Goal: Communication & Community: Share content

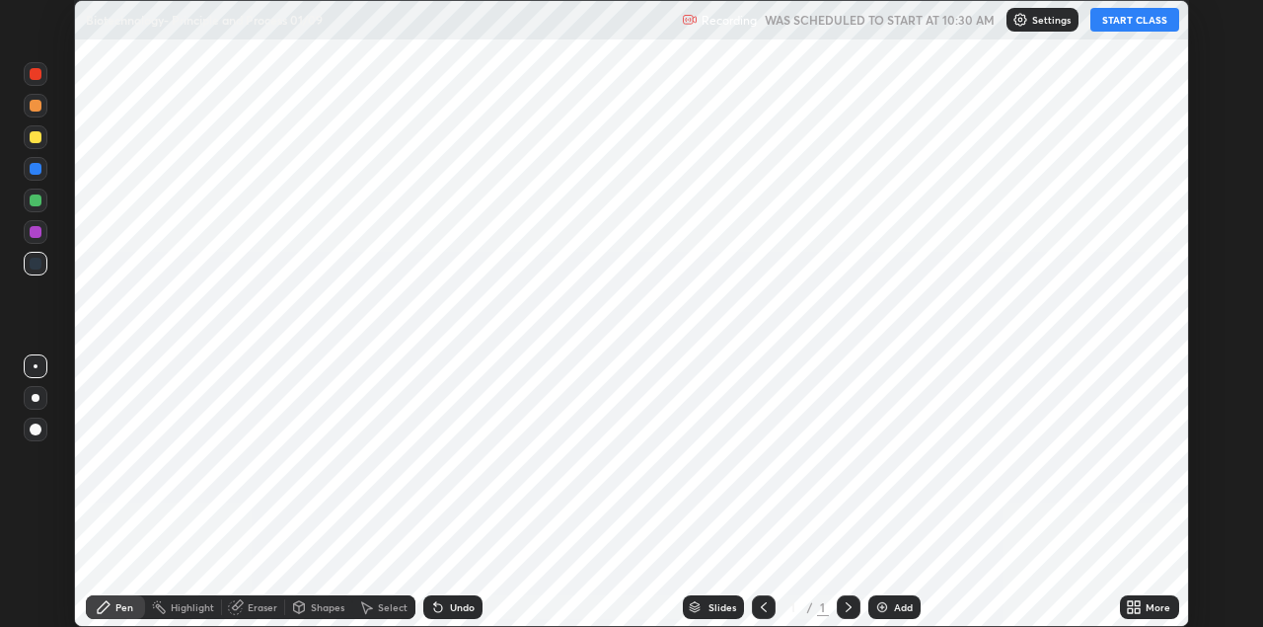
scroll to position [627, 1262]
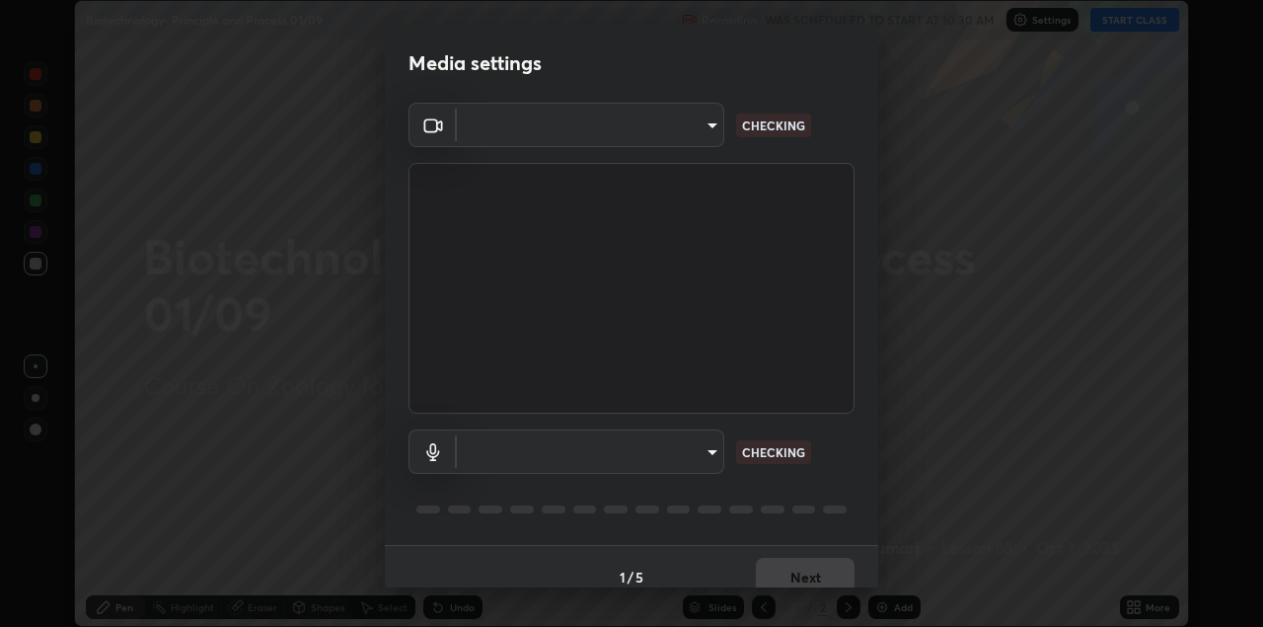
type input "328e6f2585a3e25061caa5f7d933288efad2554777a51eb926c3b8af65148c91"
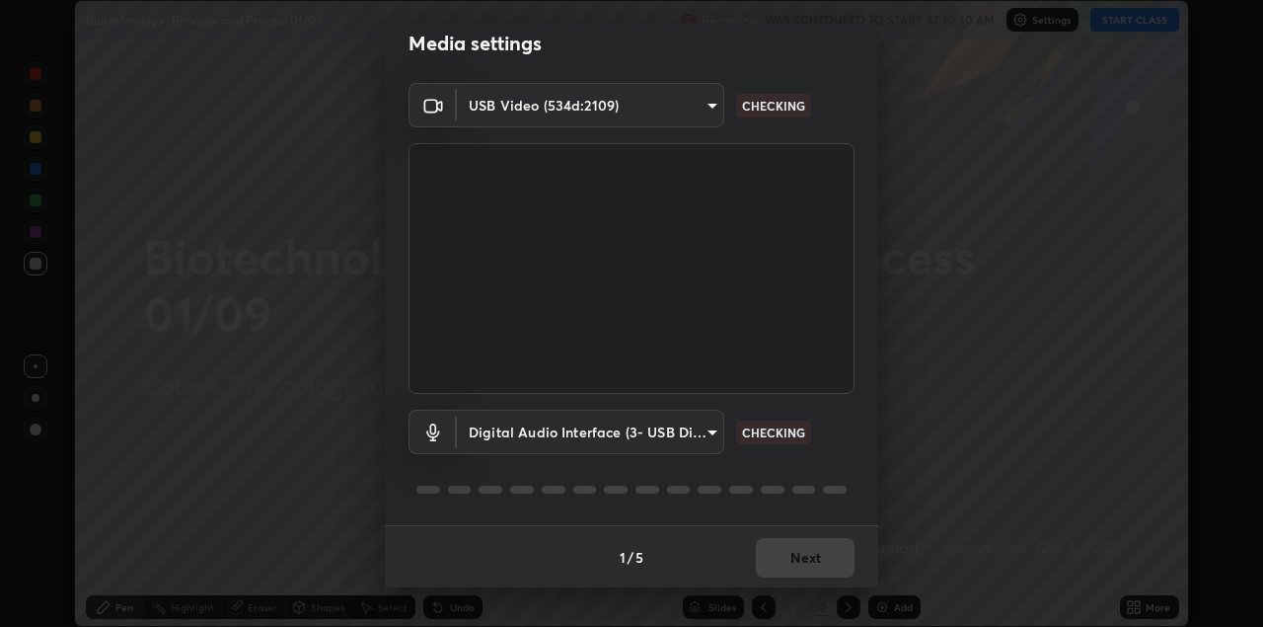
click at [664, 435] on body "Erase all Biotechnology- Principle and Process 01/09 Recording WAS SCHEDULED TO…" at bounding box center [631, 313] width 1263 height 627
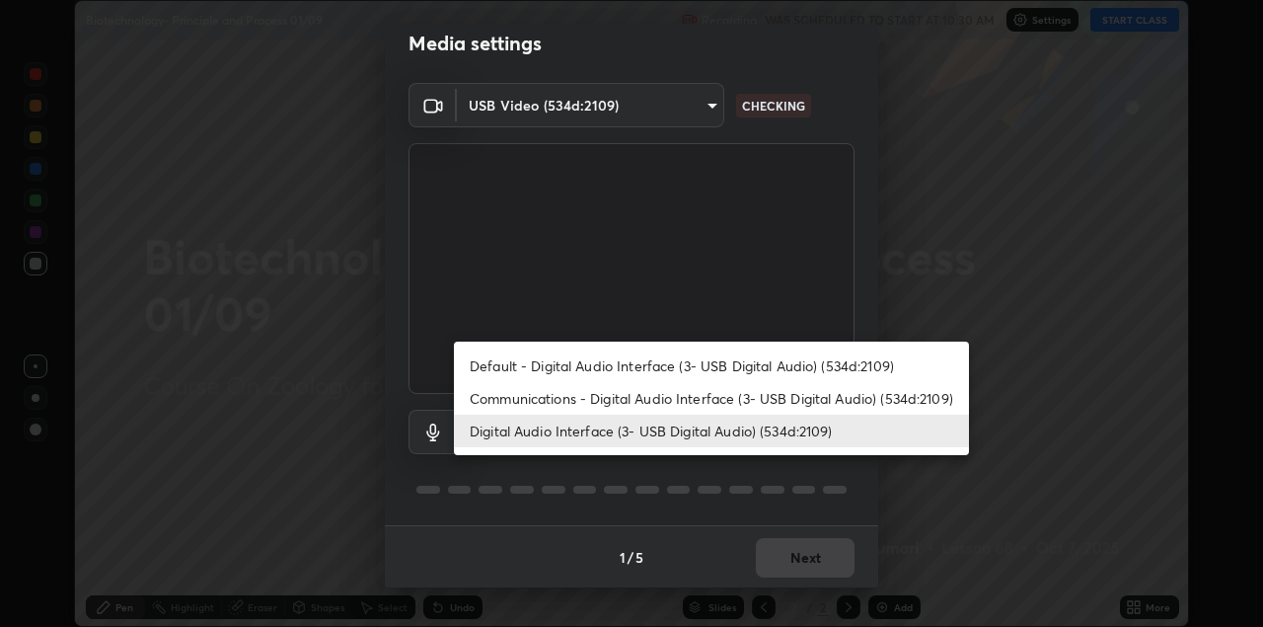
click at [624, 368] on li "Default - Digital Audio Interface (3- USB Digital Audio) (534d:2109)" at bounding box center [711, 365] width 515 height 33
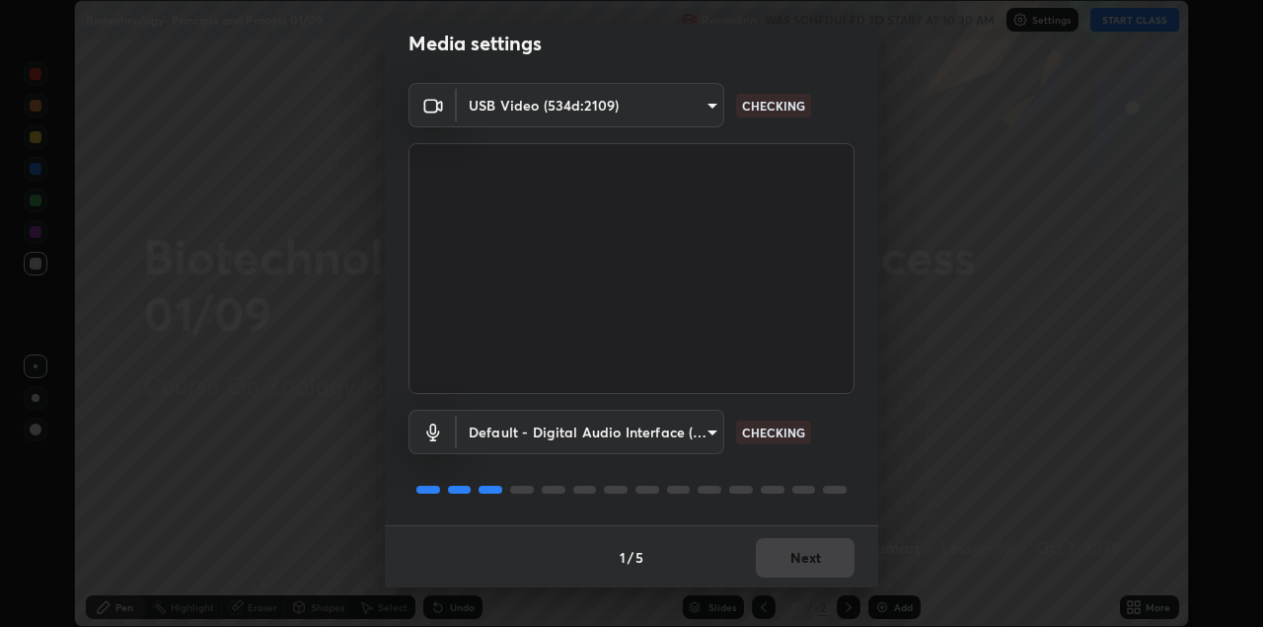
click at [619, 437] on body "Erase all Biotechnology- Principle and Process 01/09 Recording WAS SCHEDULED TO…" at bounding box center [631, 313] width 1263 height 627
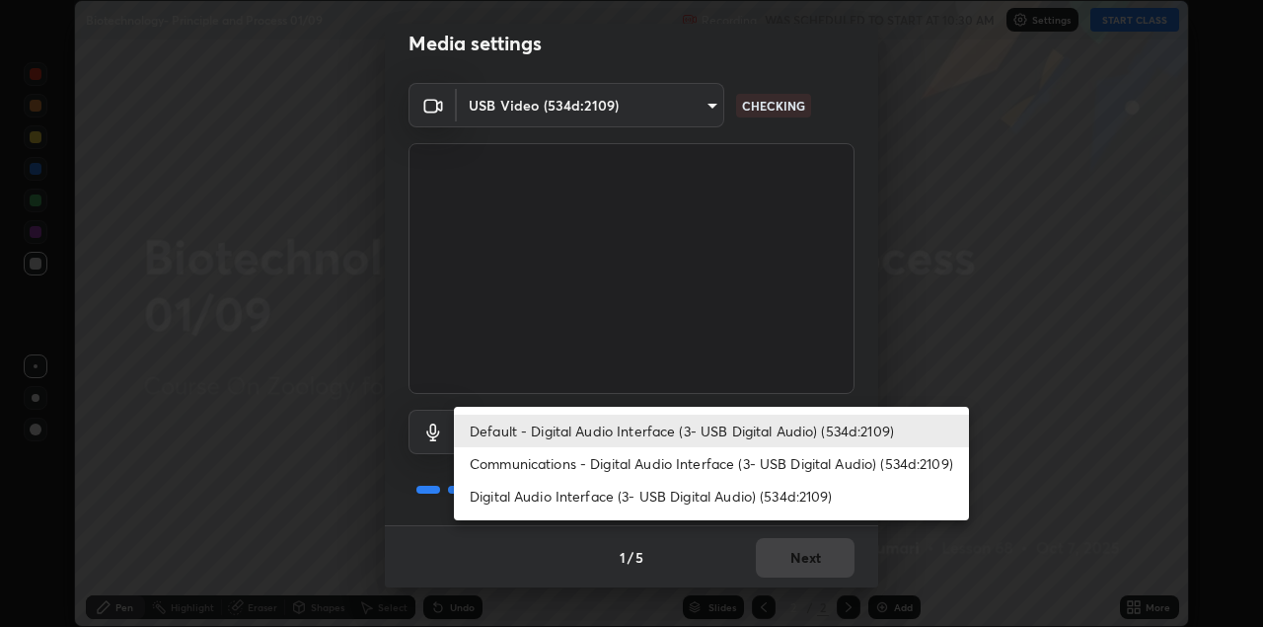
click at [635, 505] on li "Digital Audio Interface (3- USB Digital Audio) (534d:2109)" at bounding box center [711, 496] width 515 height 33
type input "8561d0645ec67383fa690b6bf58298da522add8bf1cd43f27a04a8968649231f"
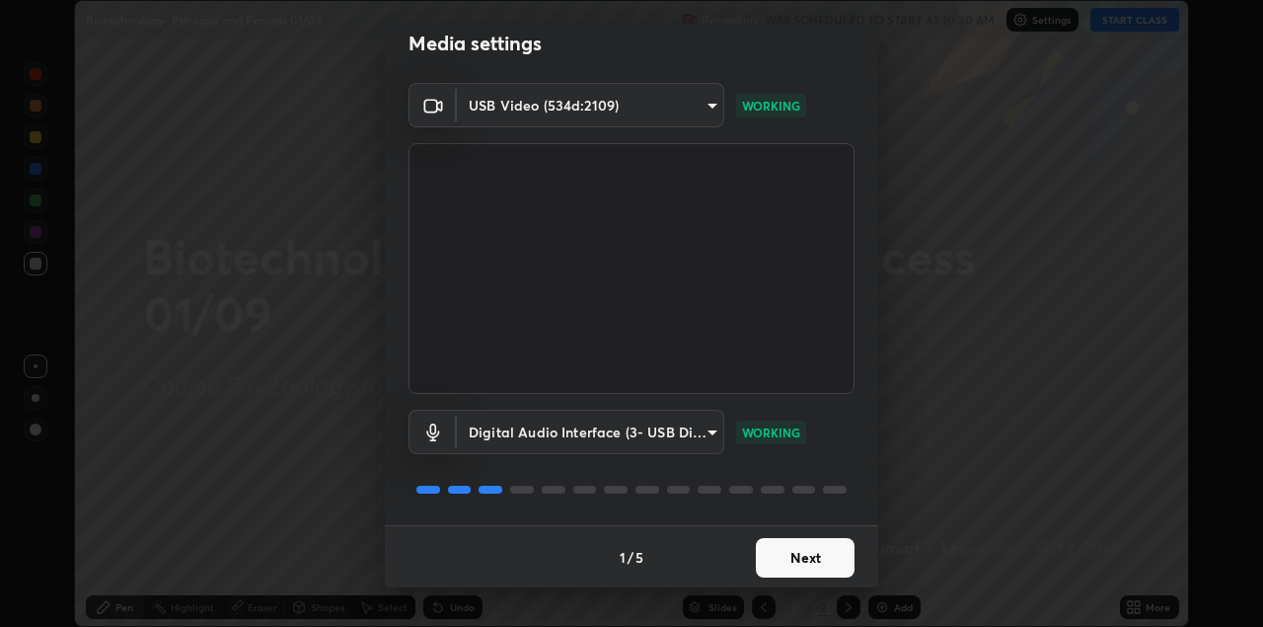
click at [800, 555] on button "Next" at bounding box center [805, 557] width 99 height 39
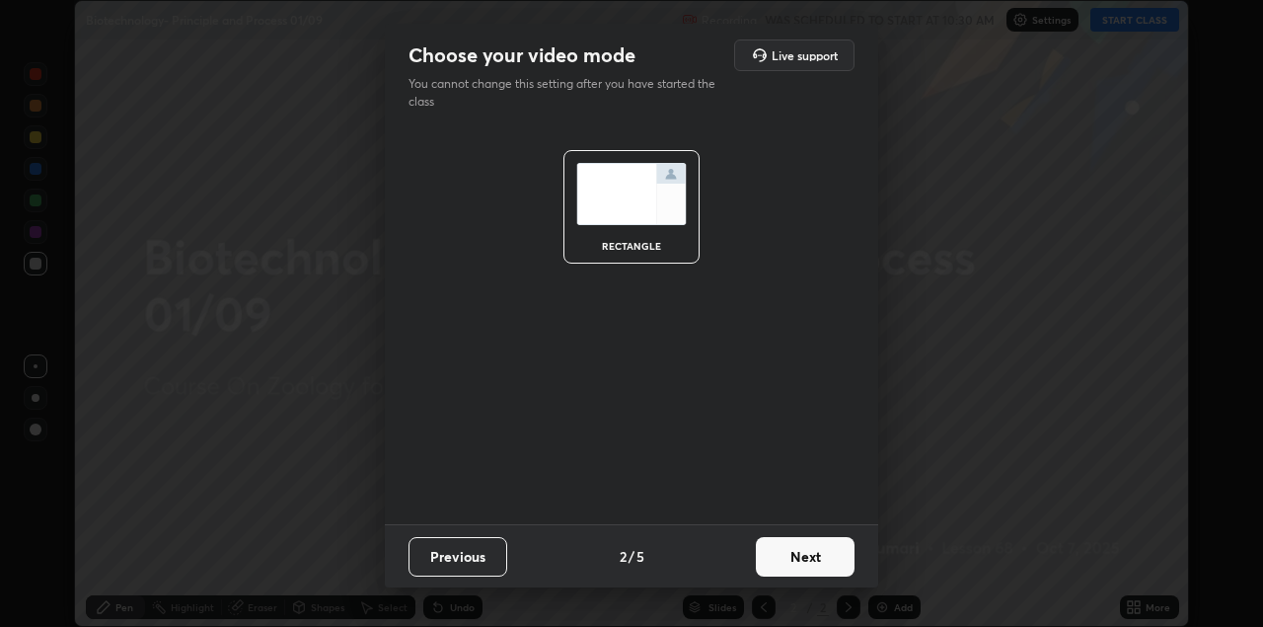
click at [812, 557] on button "Next" at bounding box center [805, 556] width 99 height 39
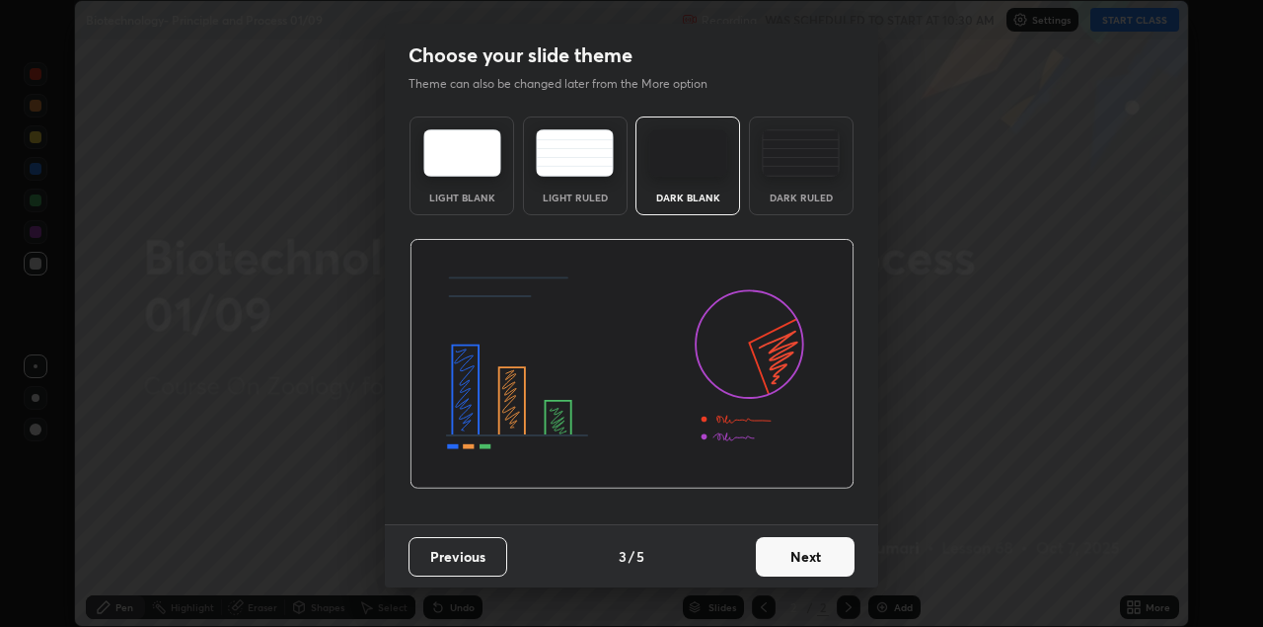
click at [826, 562] on button "Next" at bounding box center [805, 556] width 99 height 39
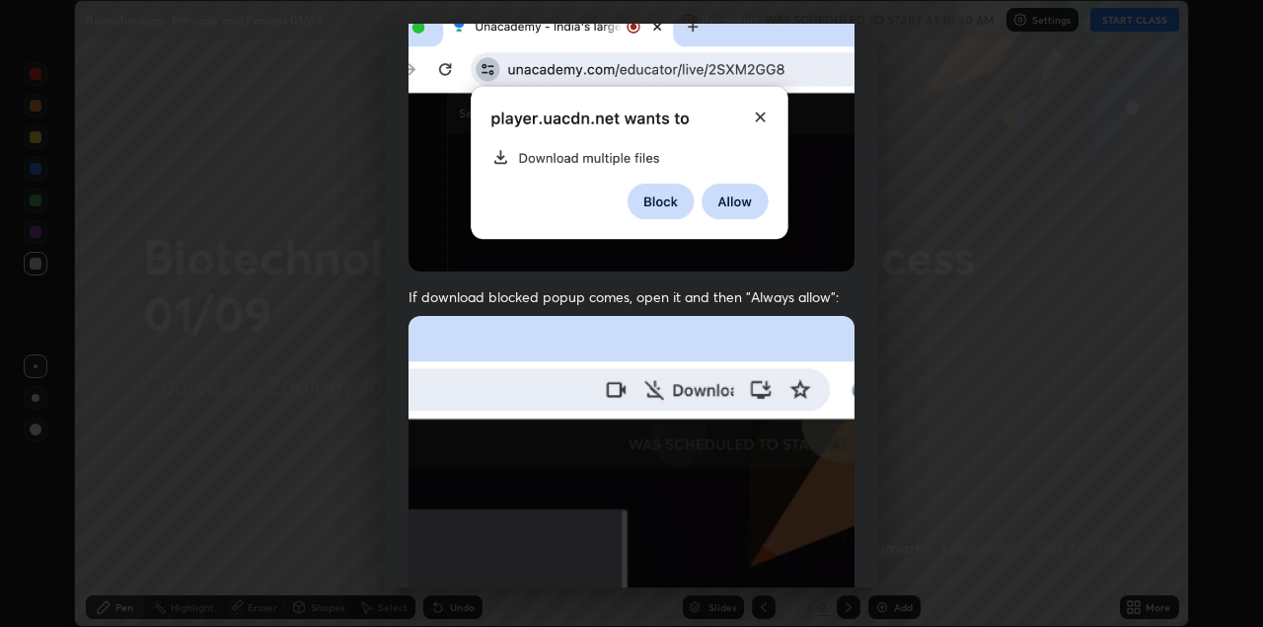
scroll to position [423, 0]
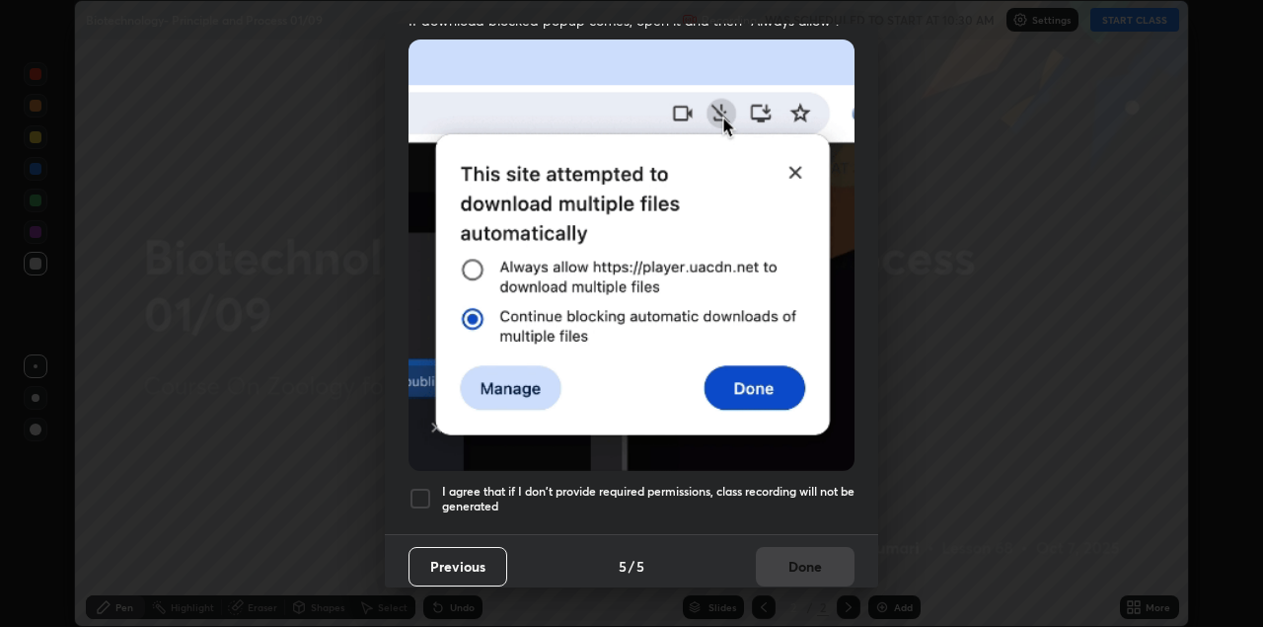
click at [425, 487] on div at bounding box center [421, 499] width 24 height 24
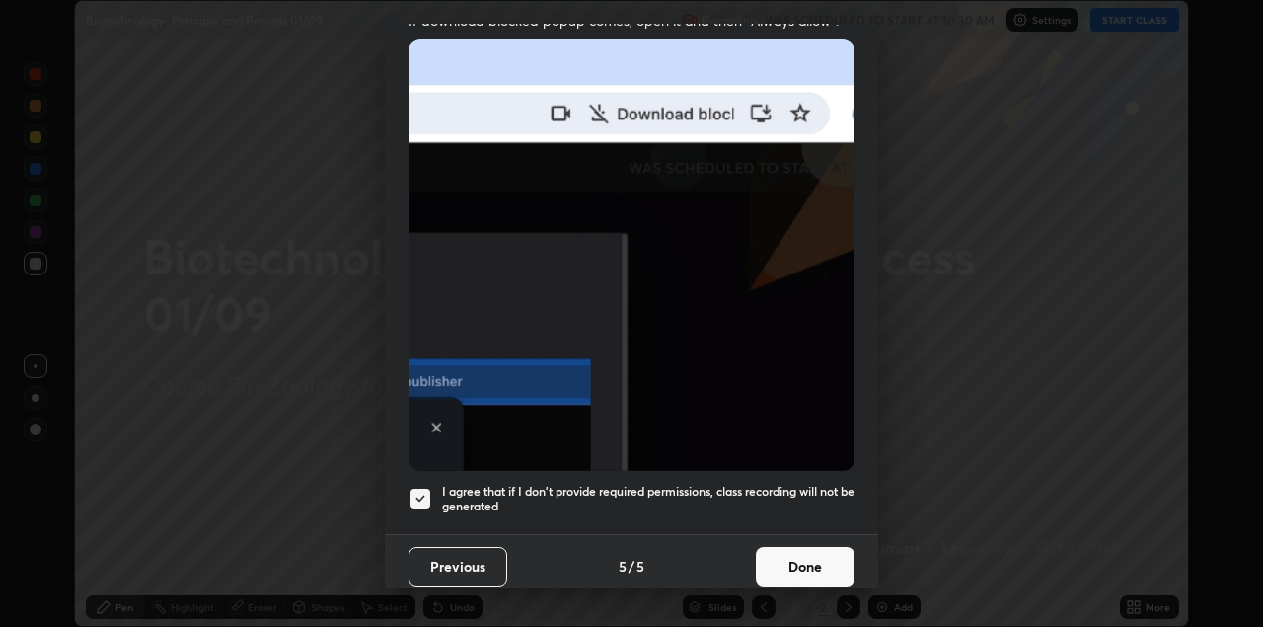
click at [797, 556] on button "Done" at bounding box center [805, 566] width 99 height 39
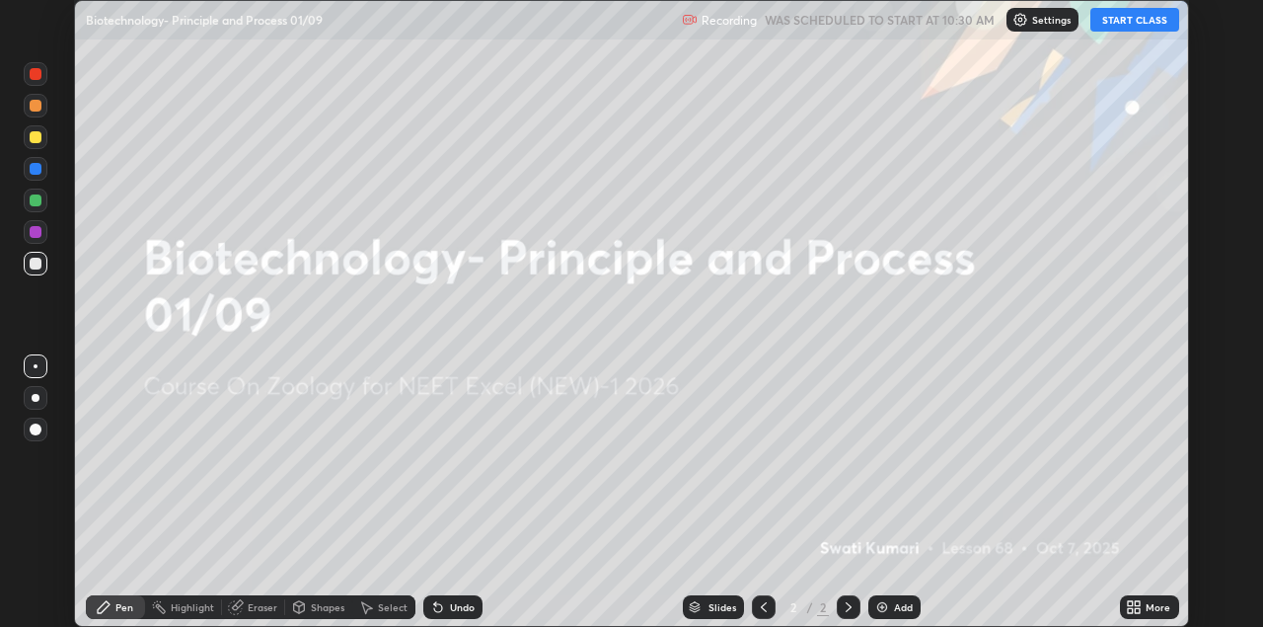
click at [1130, 607] on icon at bounding box center [1134, 607] width 16 height 16
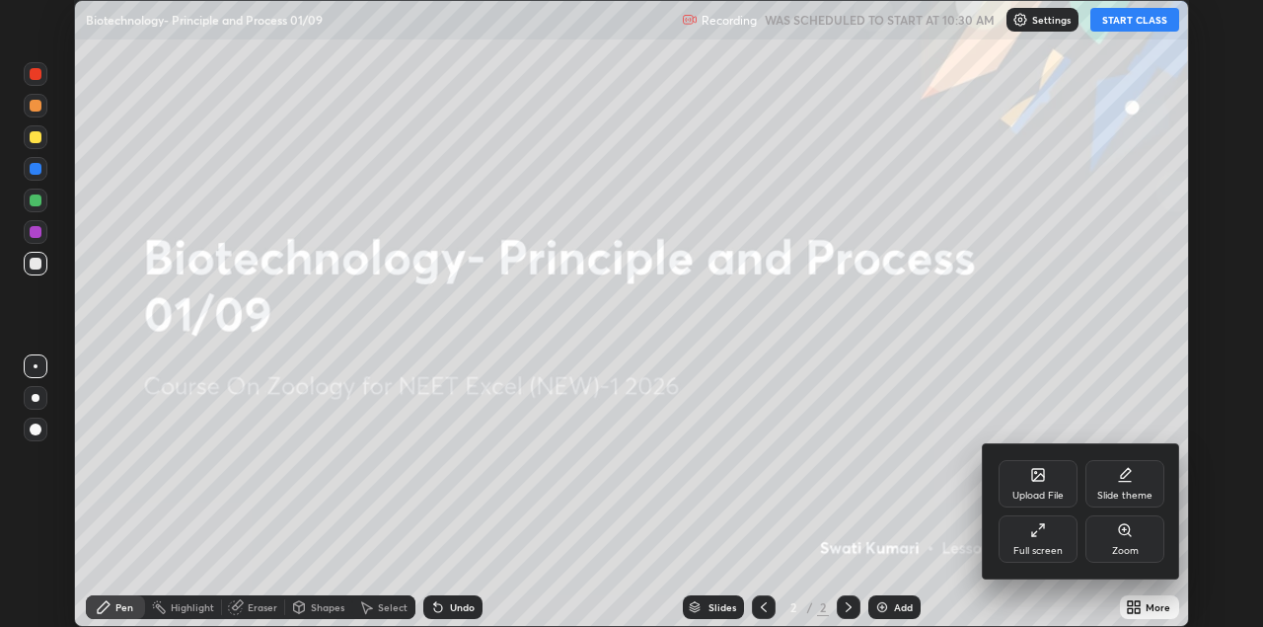
click at [1038, 490] on div "Upload File" at bounding box center [1037, 495] width 51 height 10
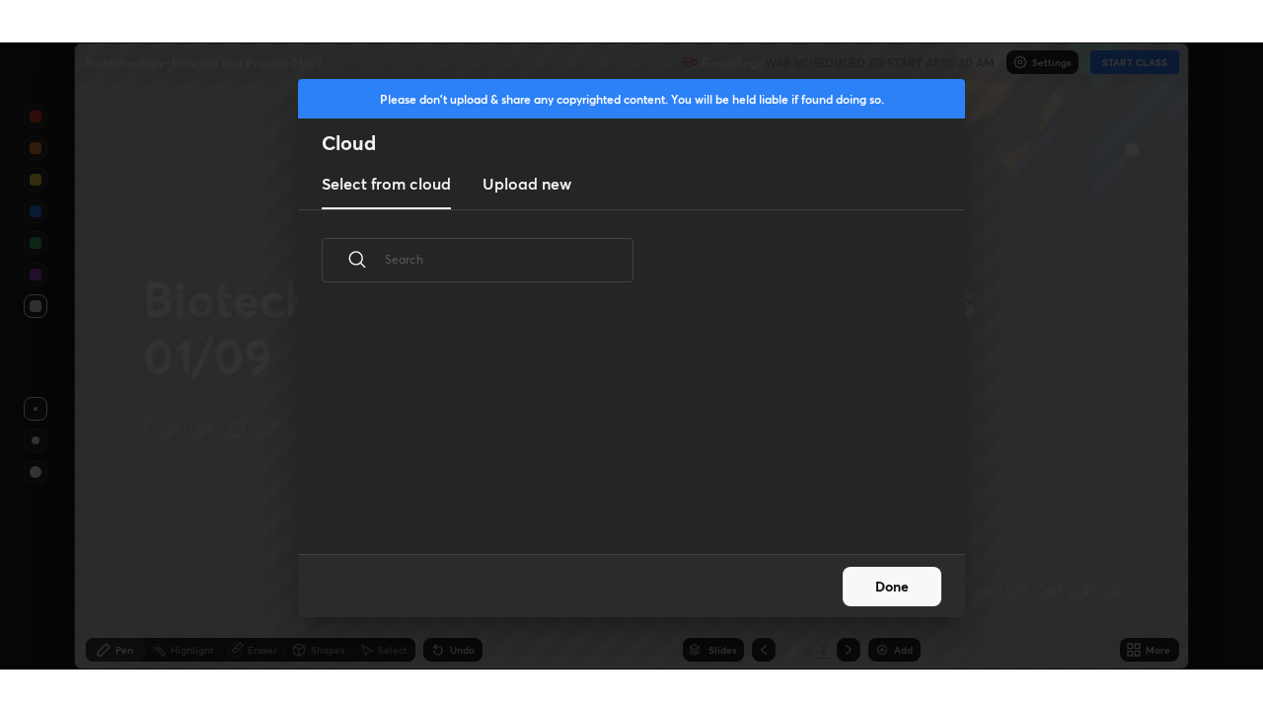
scroll to position [243, 634]
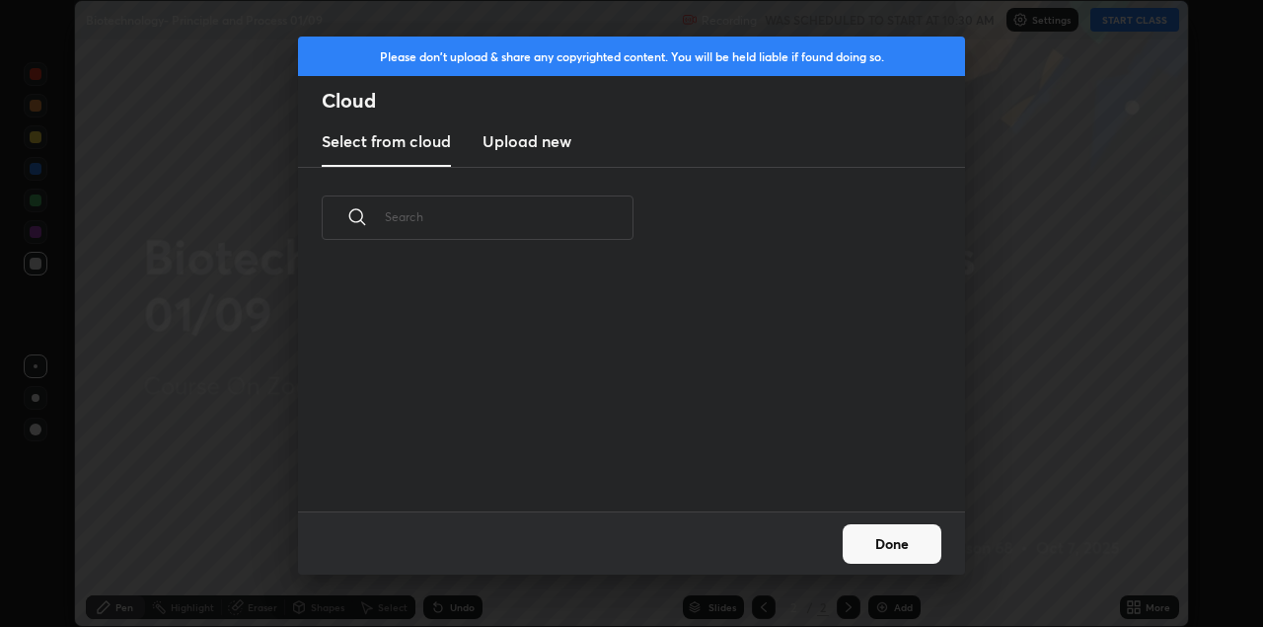
click at [535, 147] on h3 "Upload new" at bounding box center [527, 141] width 89 height 24
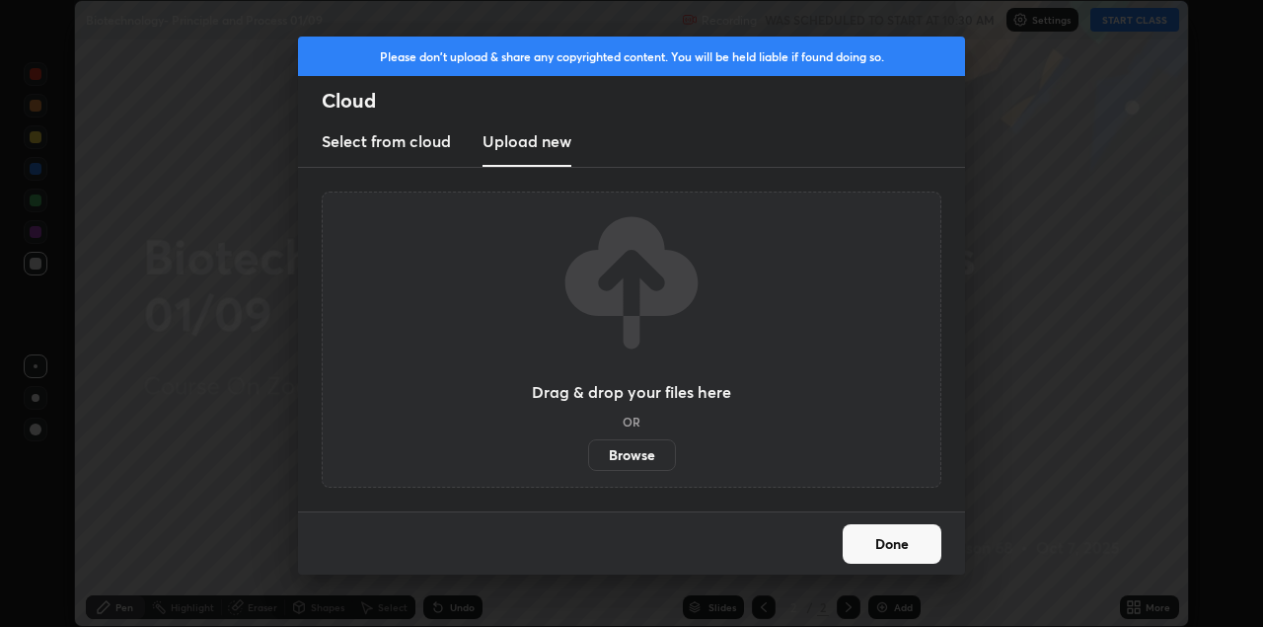
click at [646, 456] on label "Browse" at bounding box center [632, 455] width 88 height 32
click at [588, 456] on input "Browse" at bounding box center [588, 455] width 0 height 32
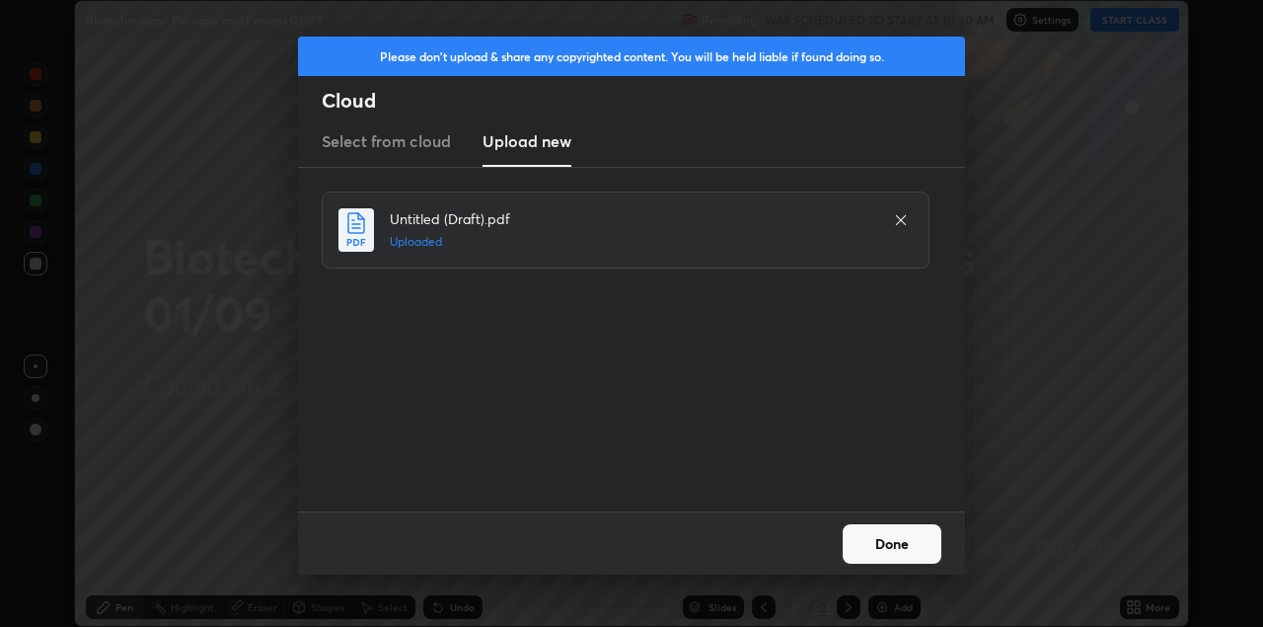
click at [889, 546] on button "Done" at bounding box center [892, 543] width 99 height 39
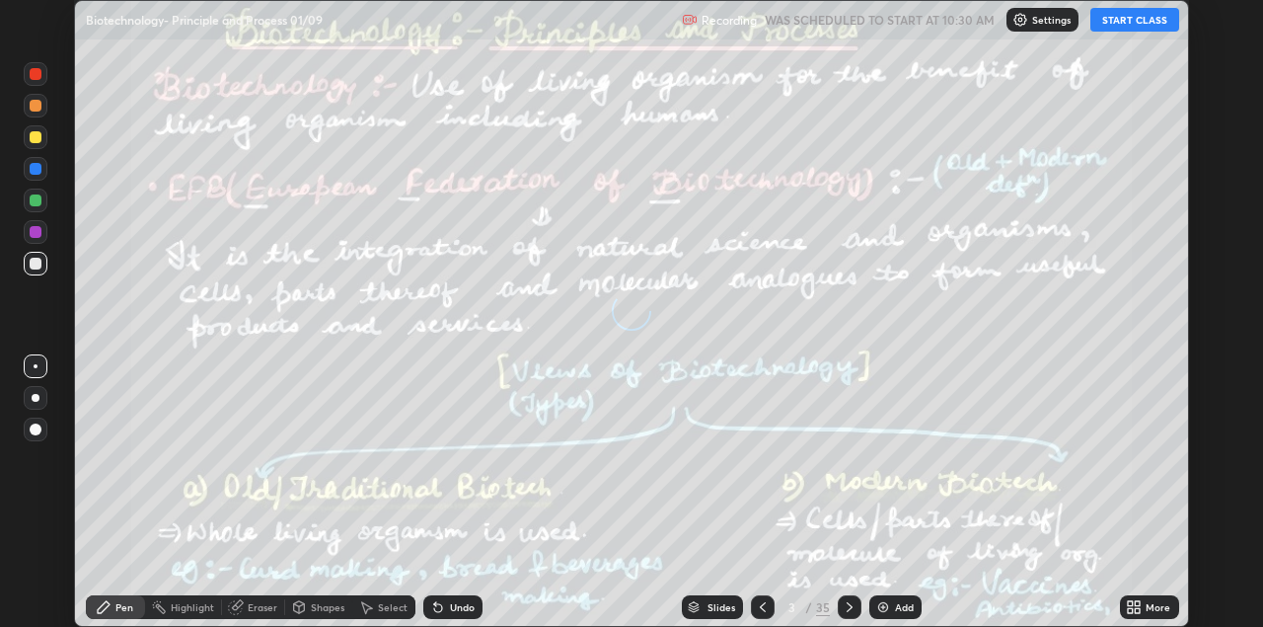
click at [1128, 604] on icon at bounding box center [1130, 603] width 5 height 5
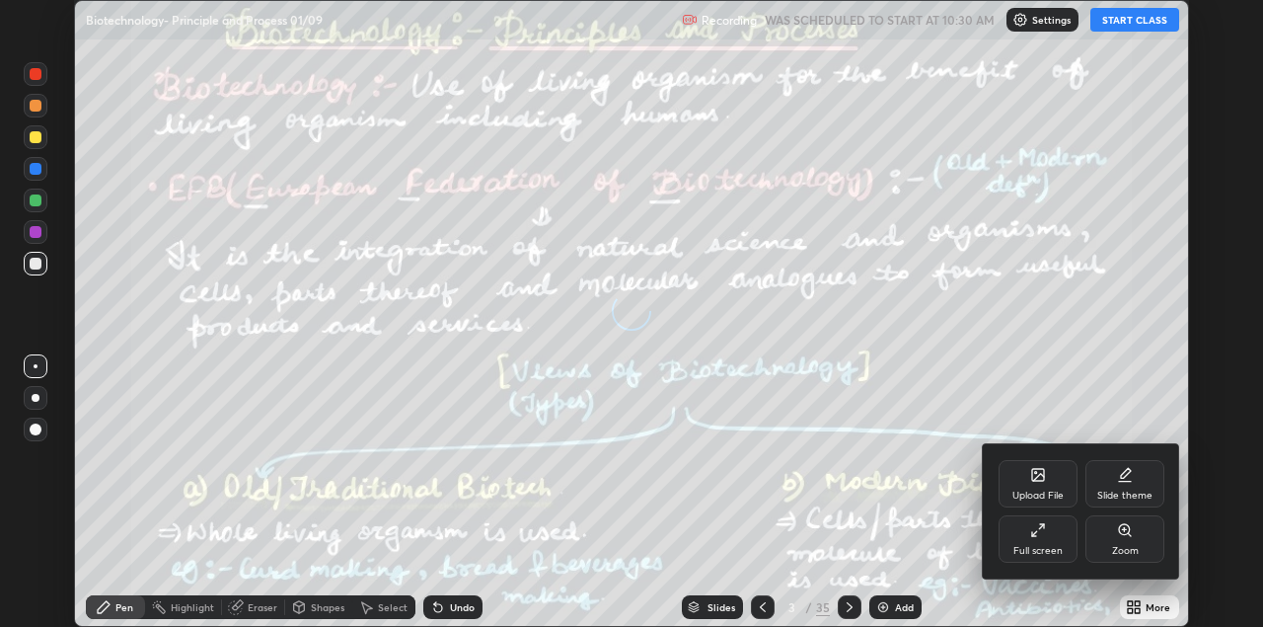
click at [1044, 549] on div "Full screen" at bounding box center [1037, 551] width 49 height 10
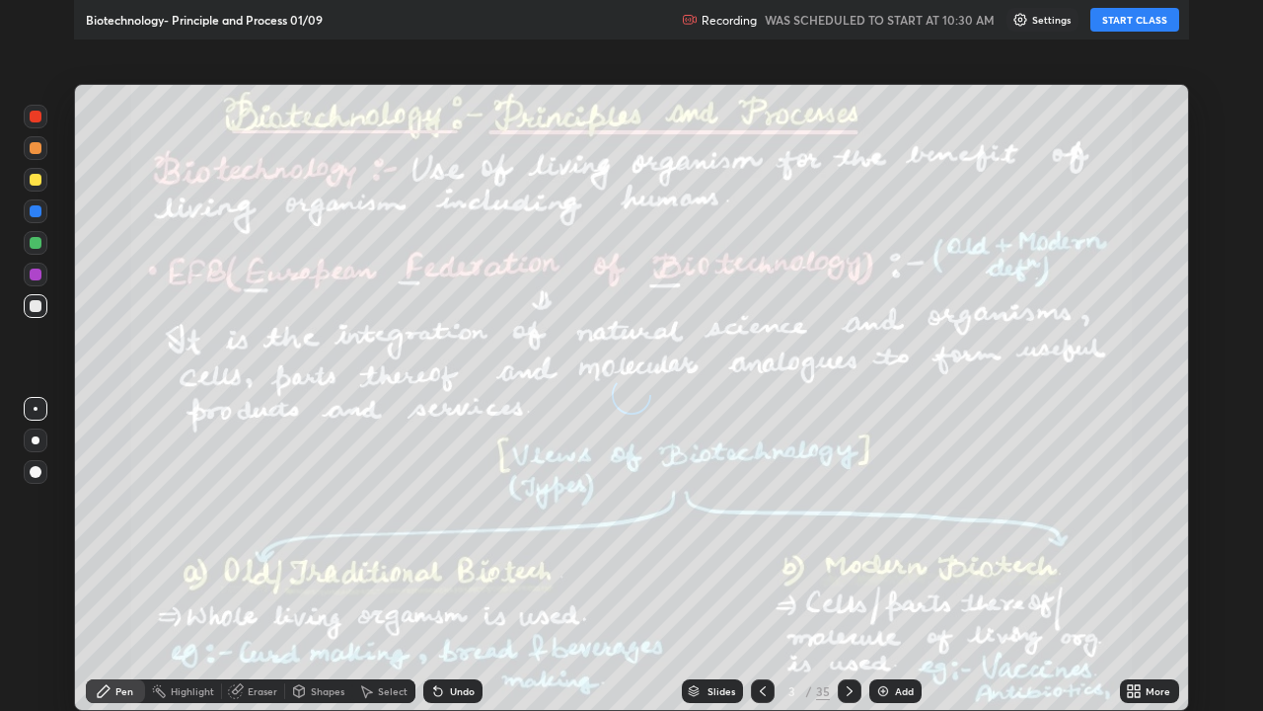
scroll to position [711, 1263]
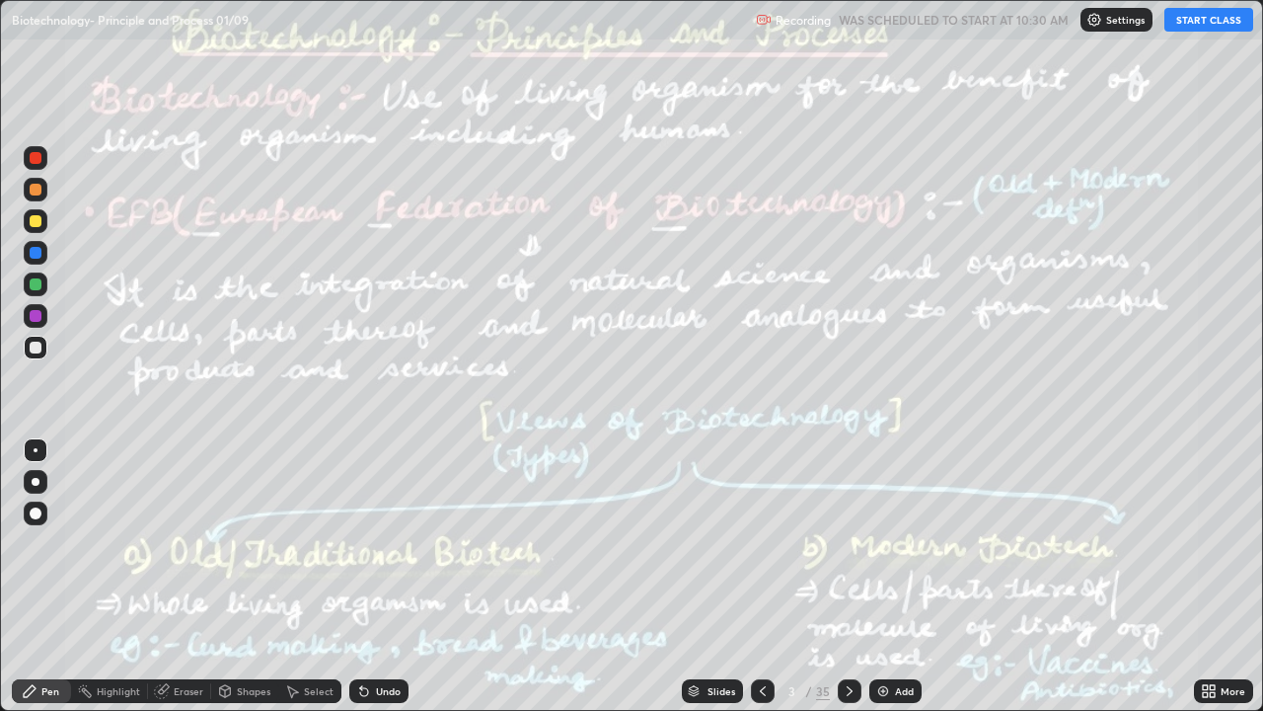
click at [764, 626] on icon at bounding box center [763, 691] width 16 height 16
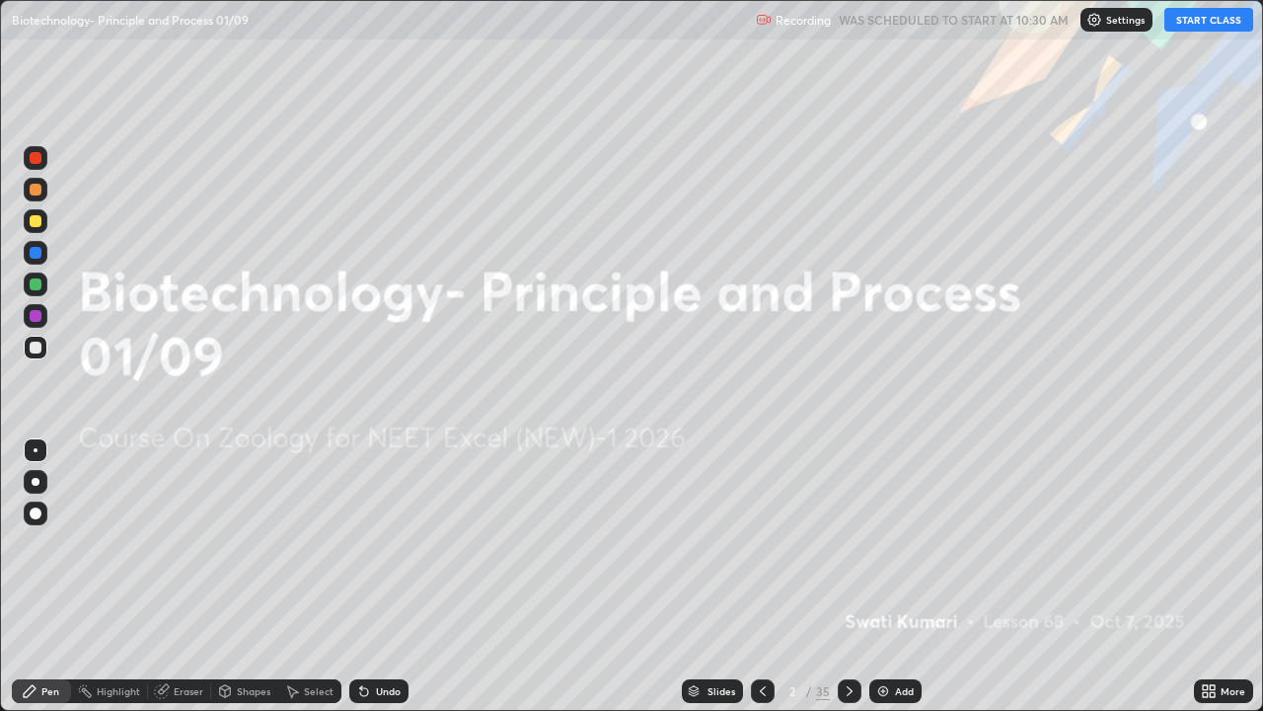
click at [1198, 22] on button "START CLASS" at bounding box center [1208, 20] width 89 height 24
click at [1114, 23] on p "Settings" at bounding box center [1125, 20] width 38 height 10
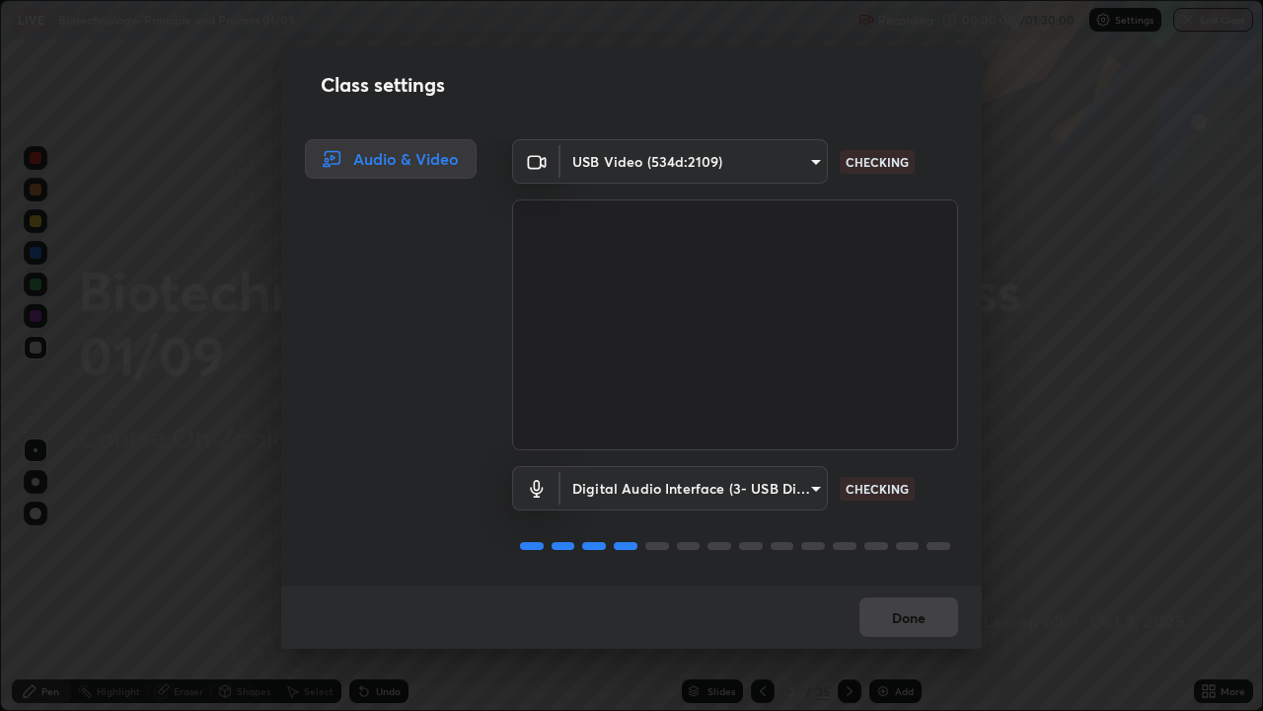
scroll to position [2, 0]
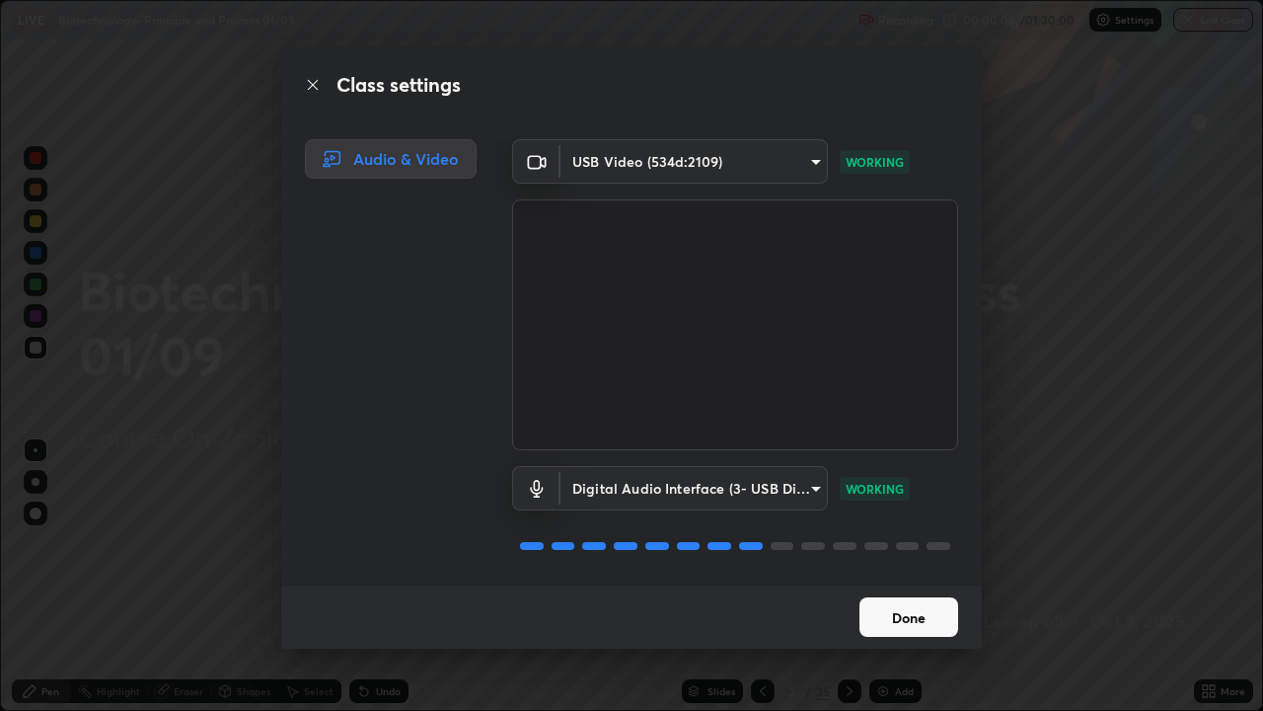
click at [907, 618] on button "Done" at bounding box center [909, 616] width 99 height 39
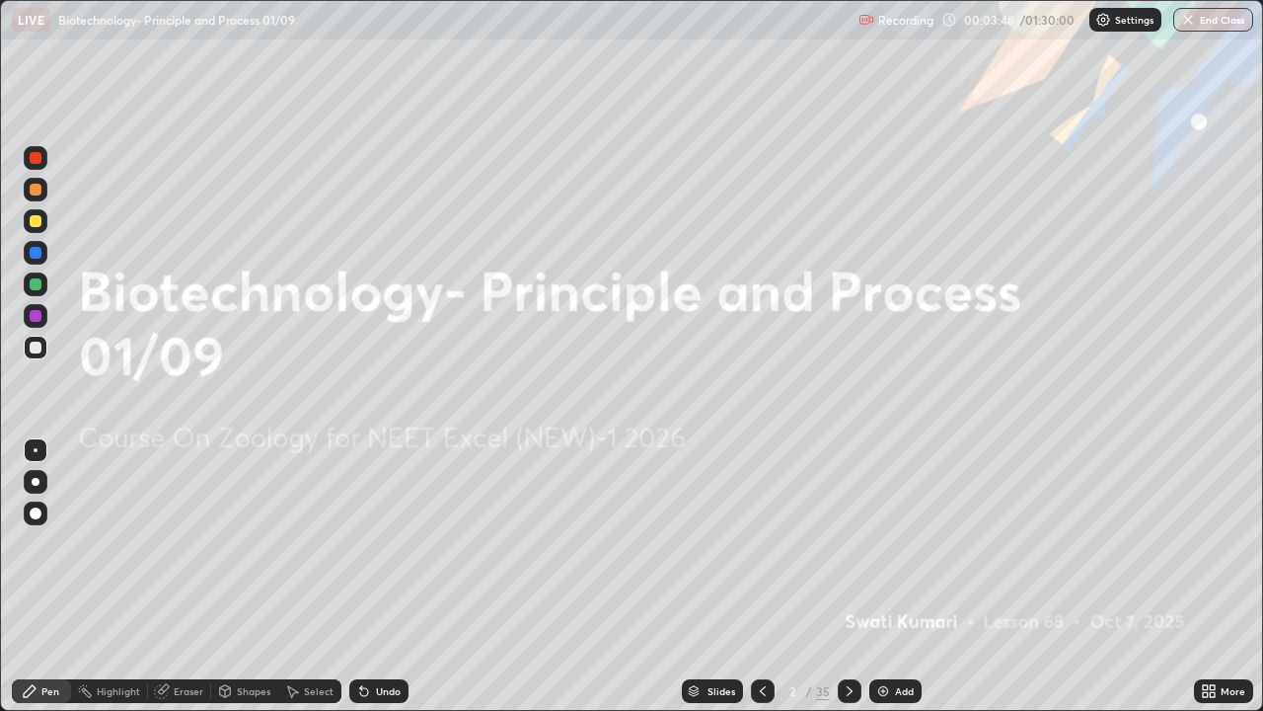
click at [885, 626] on img at bounding box center [883, 691] width 16 height 16
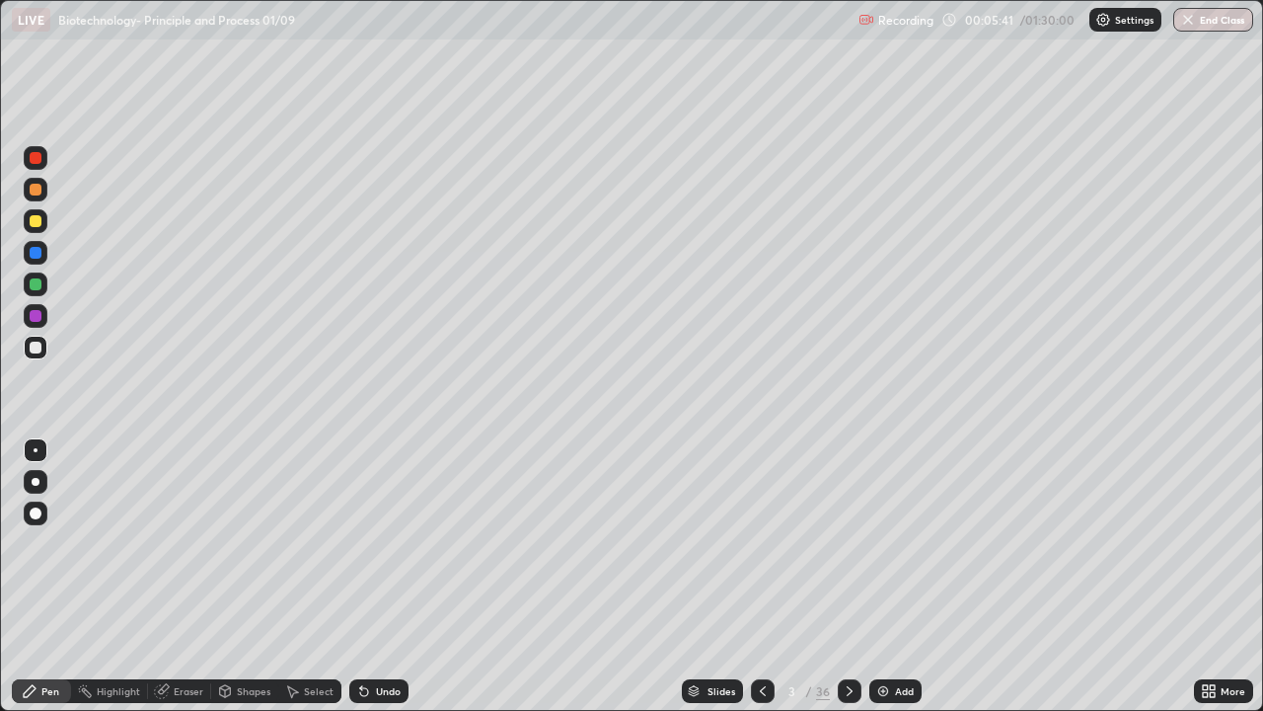
click at [849, 626] on icon at bounding box center [850, 691] width 16 height 16
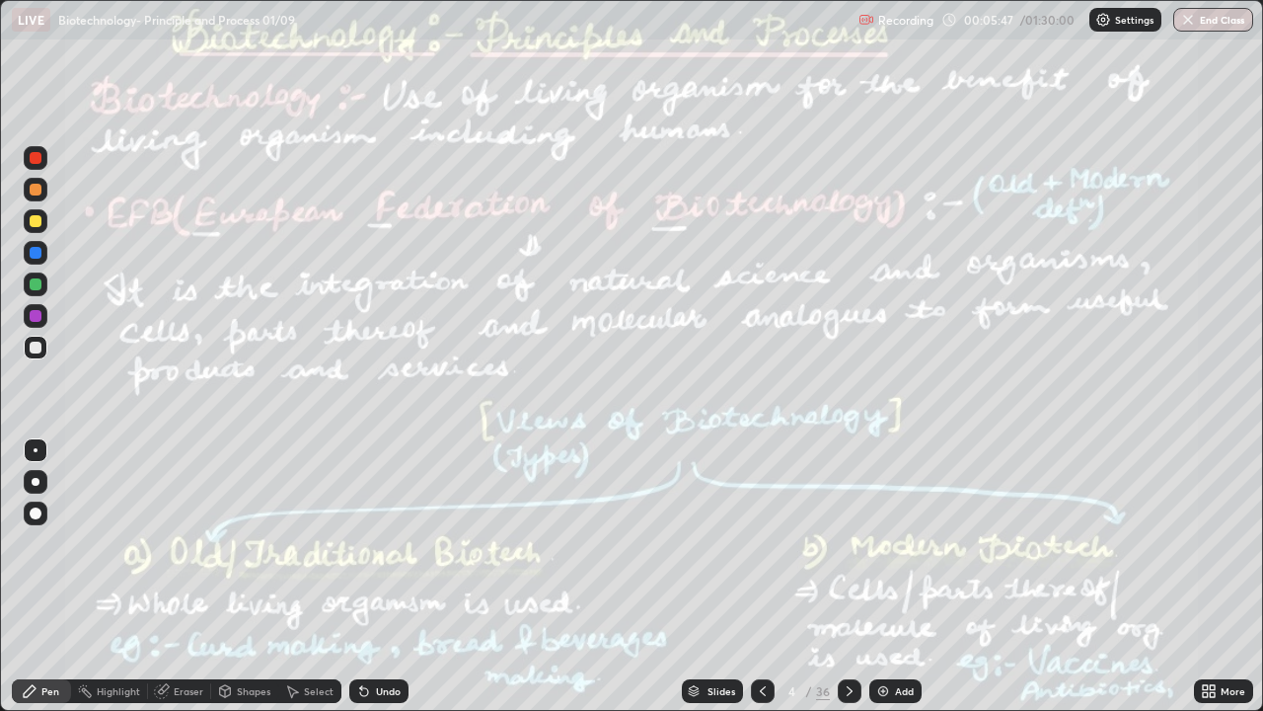
click at [38, 279] on div at bounding box center [36, 284] width 12 height 12
click at [102, 626] on div "Highlight" at bounding box center [118, 691] width 43 height 10
click at [850, 626] on icon at bounding box center [850, 691] width 16 height 16
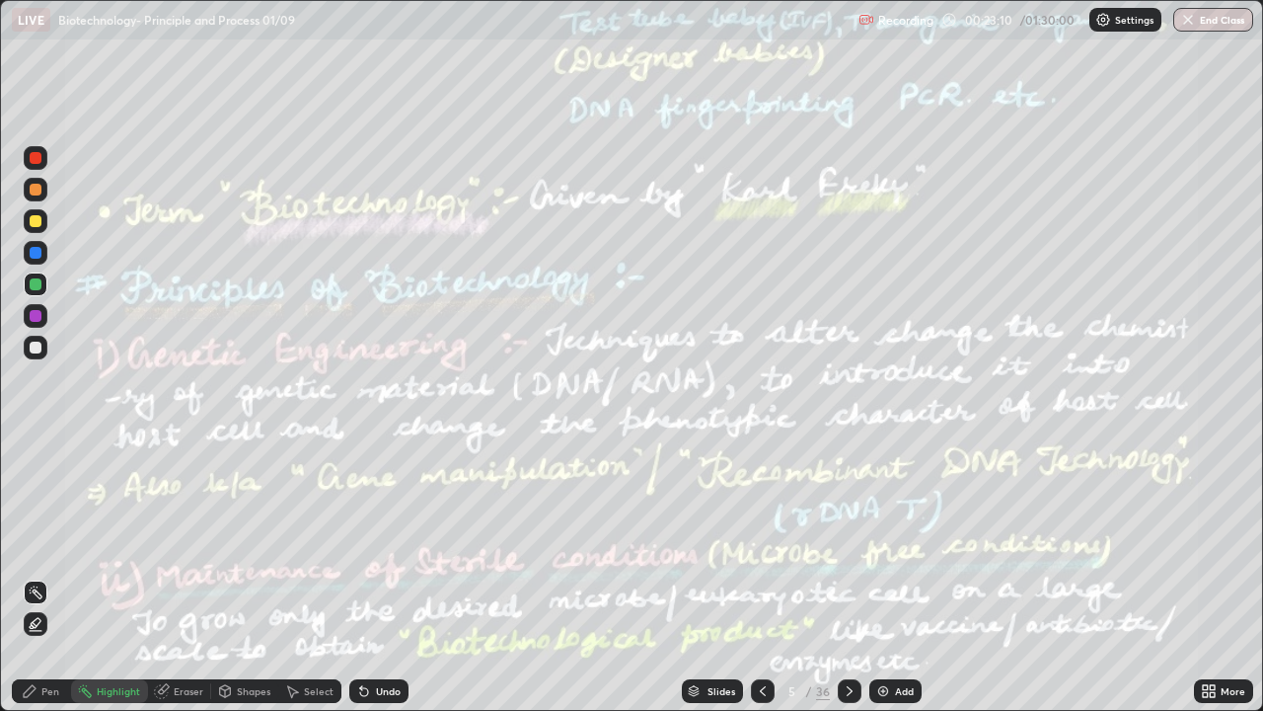
click at [36, 316] on div at bounding box center [36, 316] width 12 height 12
click at [55, 626] on div "Pen" at bounding box center [41, 691] width 59 height 24
click at [37, 253] on div at bounding box center [36, 253] width 12 height 12
click at [37, 484] on div at bounding box center [36, 482] width 8 height 8
click at [387, 626] on div "Undo" at bounding box center [388, 691] width 25 height 10
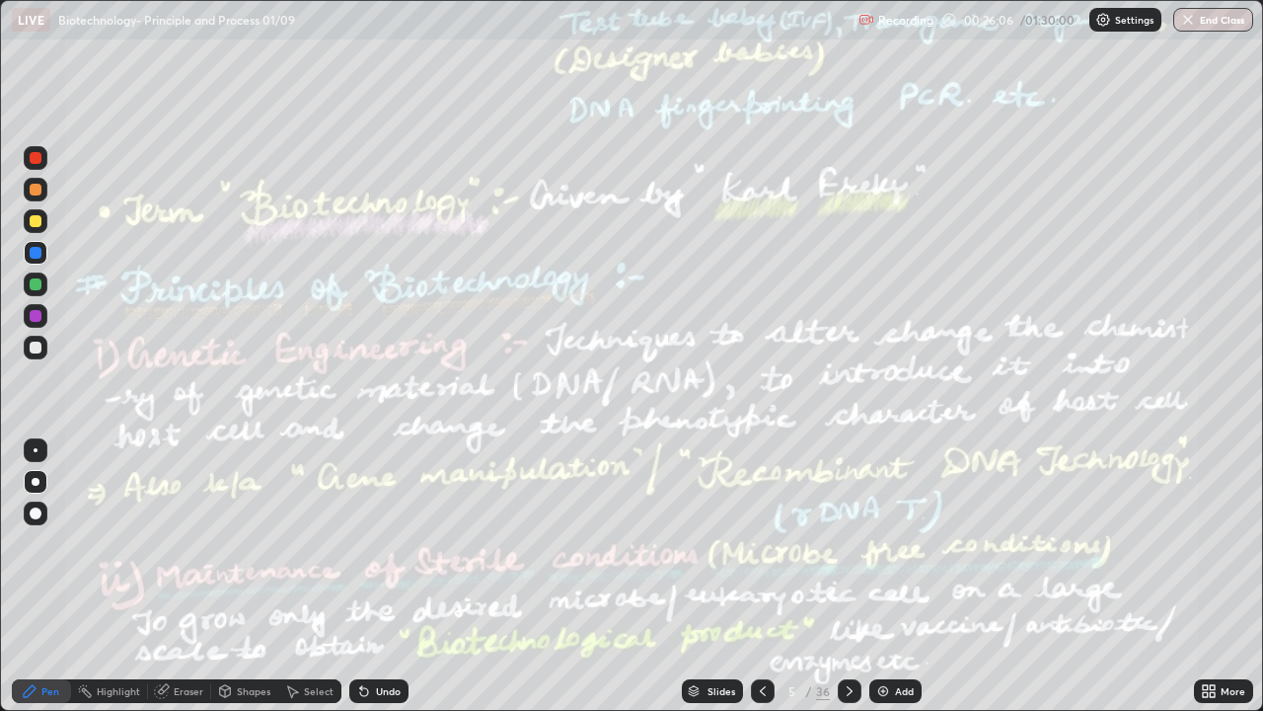
click at [120, 626] on div "Highlight" at bounding box center [118, 691] width 43 height 10
click at [41, 626] on div "Pen" at bounding box center [41, 691] width 59 height 24
click at [27, 280] on div at bounding box center [36, 284] width 24 height 24
click at [99, 626] on div "Highlight" at bounding box center [109, 691] width 77 height 24
click at [31, 321] on div at bounding box center [36, 316] width 12 height 12
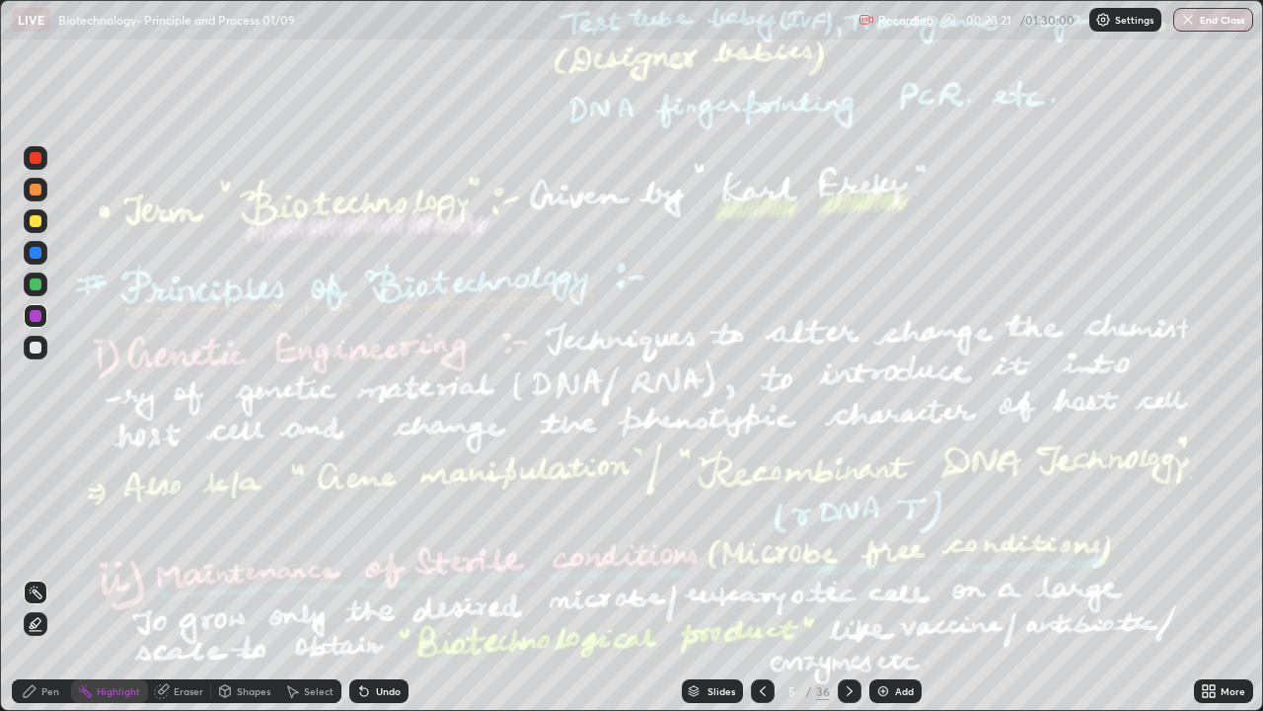
click at [36, 282] on div at bounding box center [36, 284] width 12 height 12
click at [51, 626] on div "Pen" at bounding box center [50, 691] width 18 height 10
click at [394, 626] on div "Undo" at bounding box center [388, 691] width 25 height 10
click at [135, 626] on div "Highlight" at bounding box center [118, 691] width 43 height 10
click at [34, 260] on div at bounding box center [36, 253] width 24 height 24
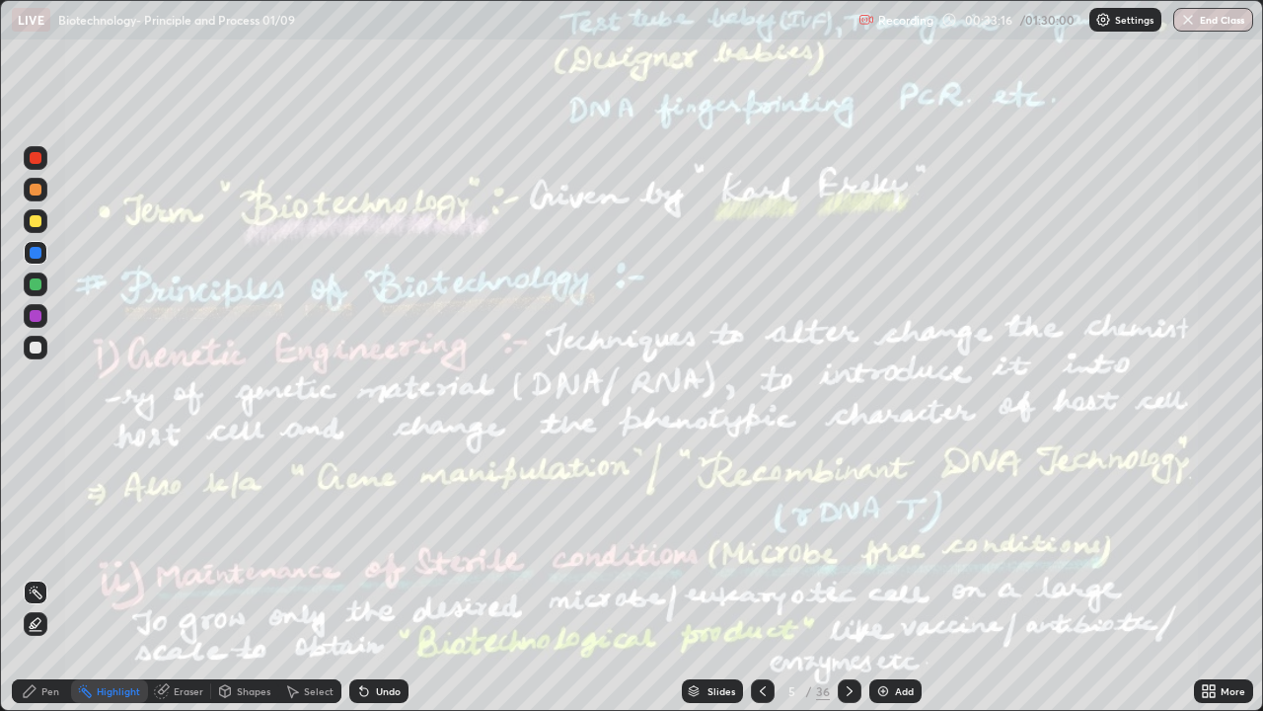
click at [43, 626] on div "Pen" at bounding box center [50, 691] width 18 height 10
click at [36, 345] on div at bounding box center [36, 347] width 12 height 12
click at [104, 626] on div "Highlight" at bounding box center [109, 691] width 77 height 24
click at [35, 287] on div at bounding box center [36, 284] width 12 height 12
click at [31, 243] on div at bounding box center [36, 253] width 24 height 24
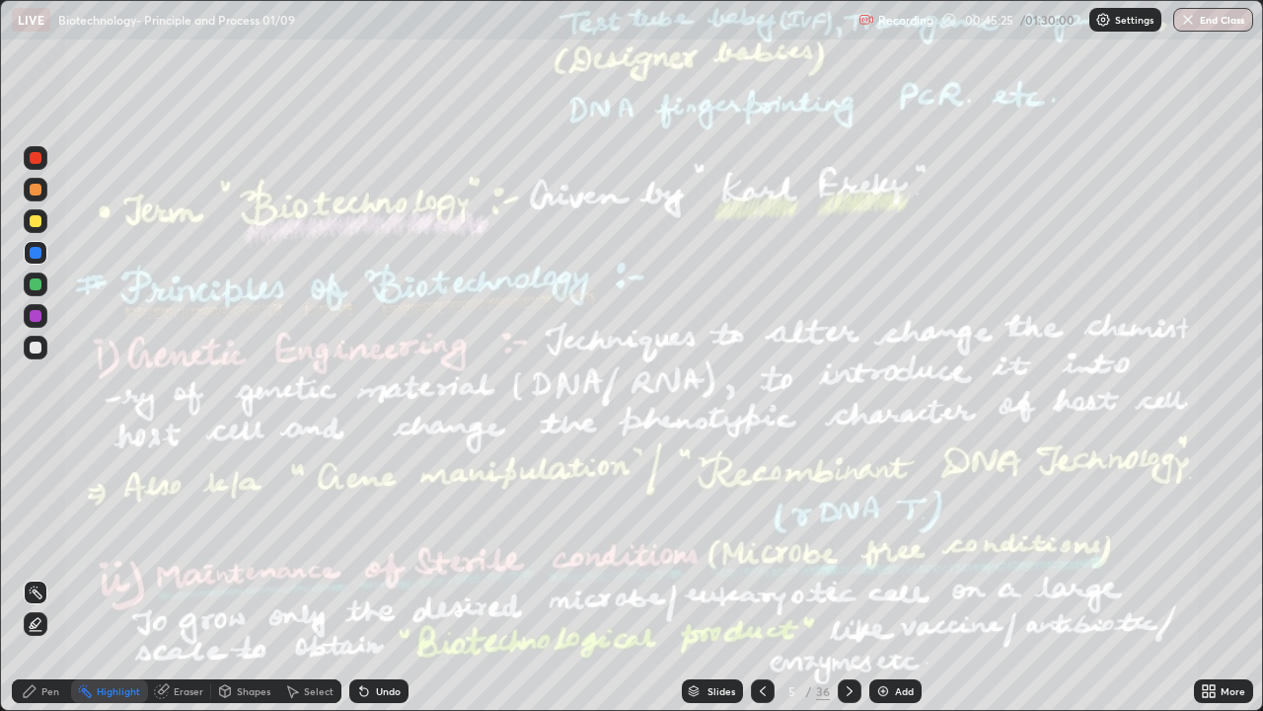
click at [853, 626] on div at bounding box center [850, 691] width 24 height 24
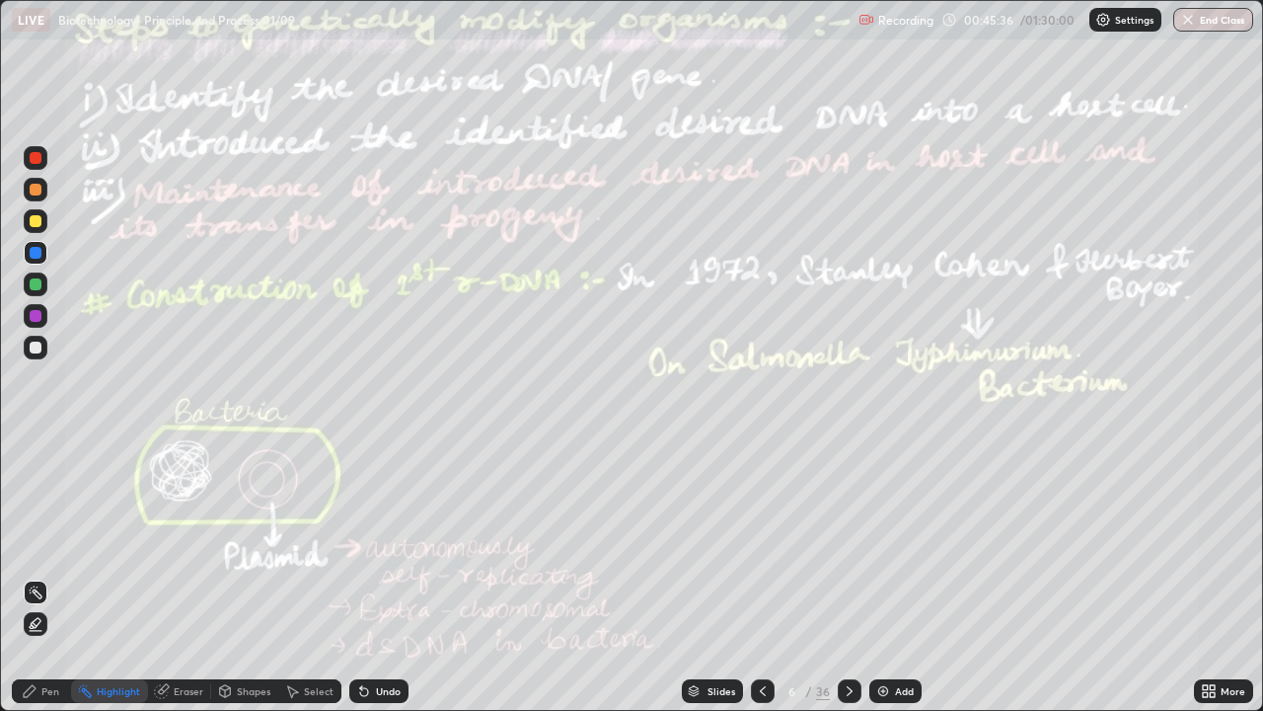
click at [30, 190] on div at bounding box center [36, 190] width 12 height 12
click at [95, 626] on div "Highlight" at bounding box center [109, 691] width 77 height 24
click at [45, 626] on div "Pen" at bounding box center [50, 691] width 18 height 10
click at [37, 319] on div at bounding box center [36, 316] width 12 height 12
click at [112, 626] on div "Highlight" at bounding box center [109, 691] width 77 height 24
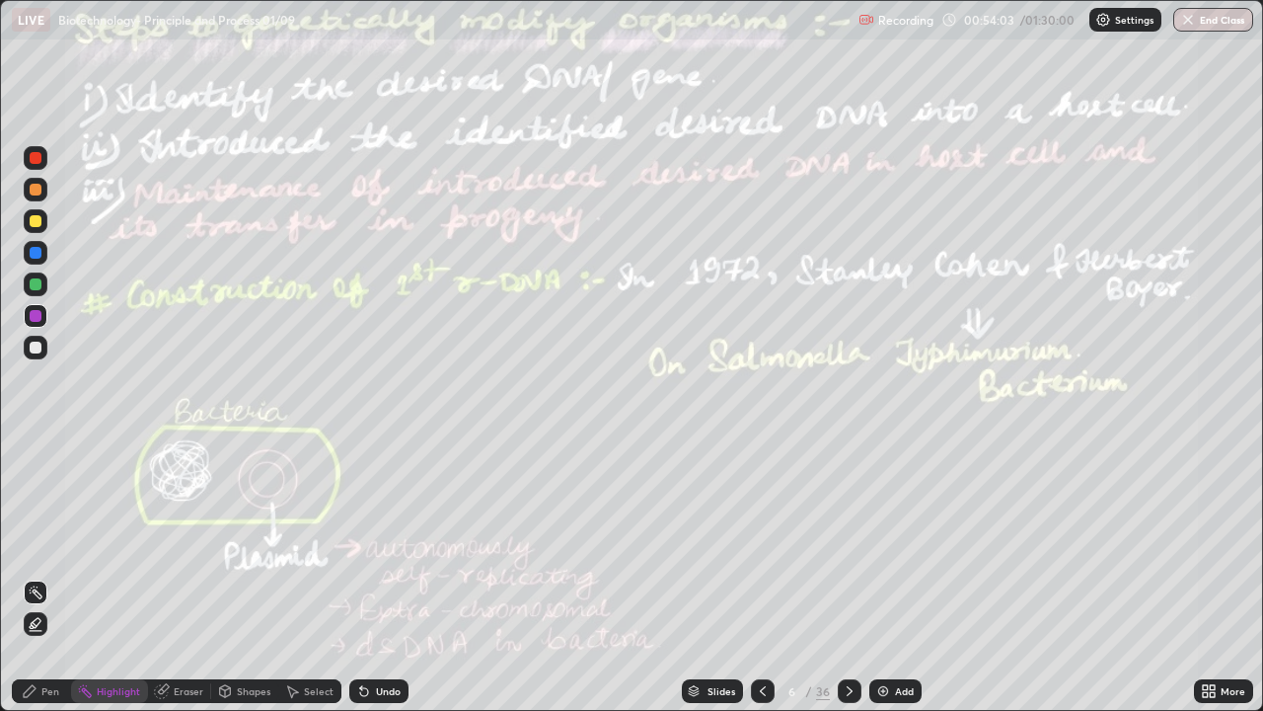
click at [33, 348] on div at bounding box center [36, 347] width 12 height 12
click at [37, 248] on div at bounding box center [36, 253] width 12 height 12
click at [847, 626] on icon at bounding box center [850, 691] width 16 height 16
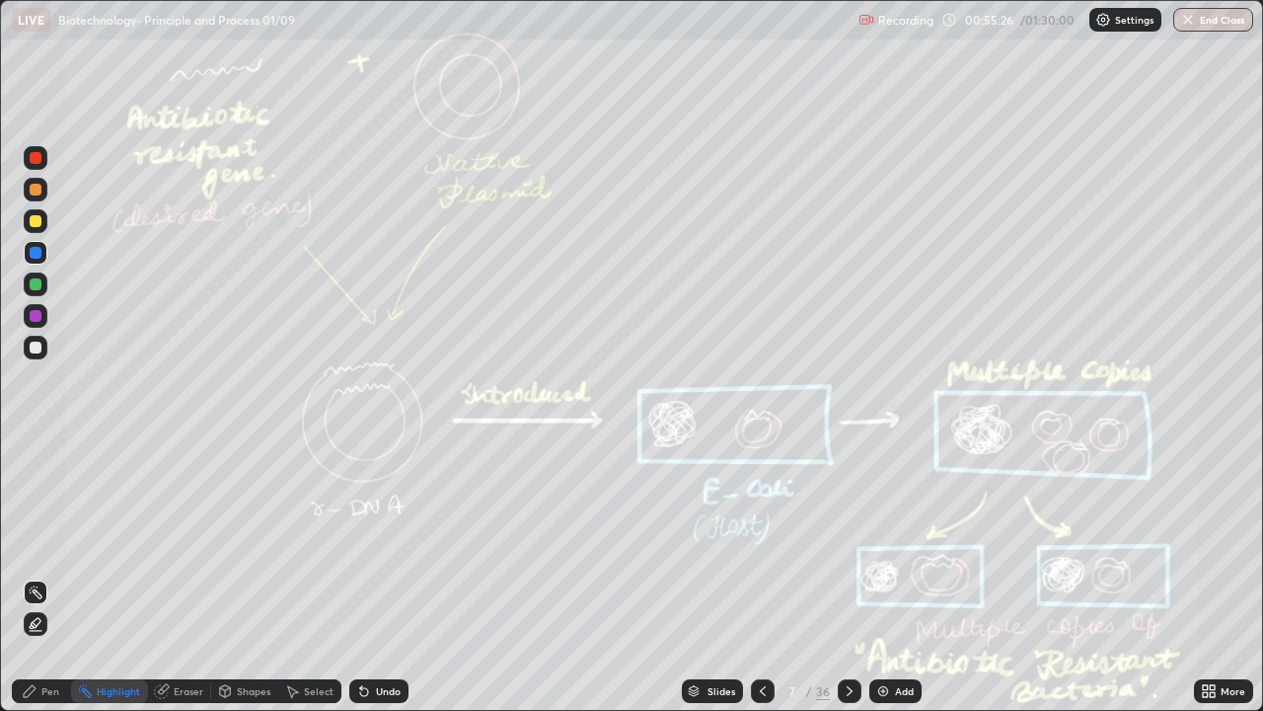
click at [37, 317] on div at bounding box center [36, 316] width 12 height 12
click at [30, 218] on div at bounding box center [36, 221] width 12 height 12
click at [43, 626] on div "Pen" at bounding box center [50, 691] width 18 height 10
click at [763, 626] on icon at bounding box center [763, 691] width 16 height 16
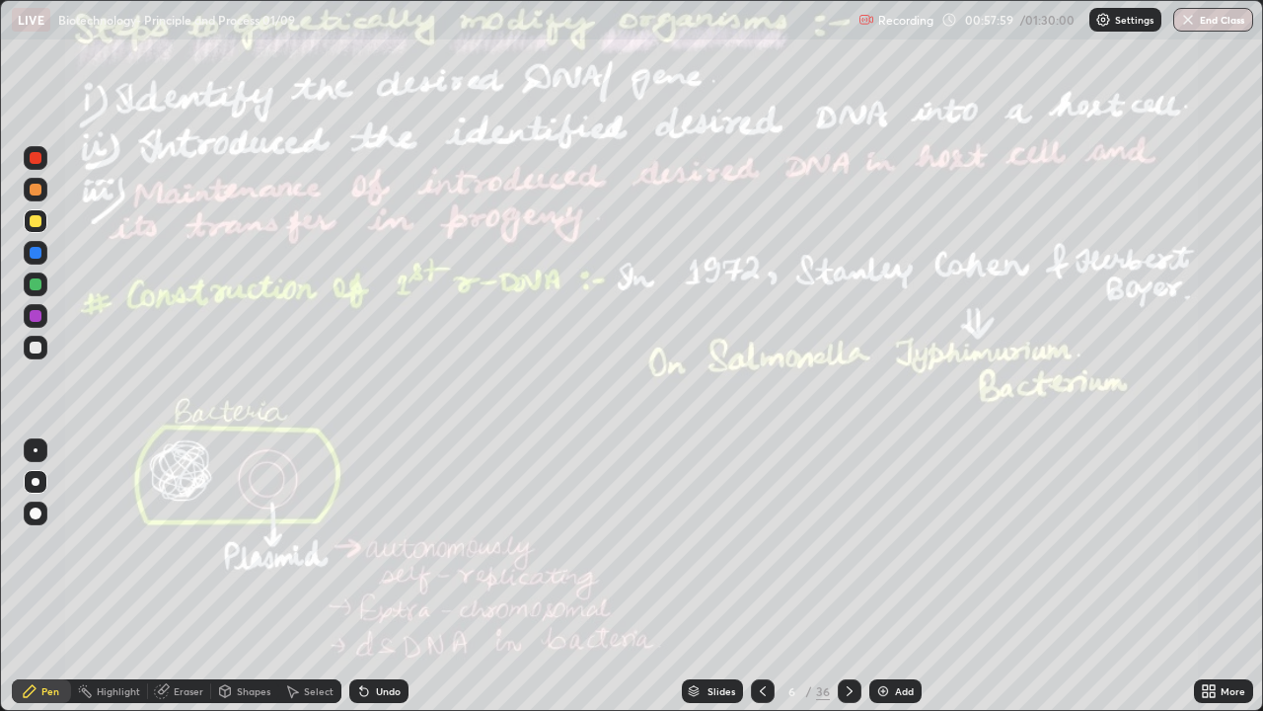
click at [869, 626] on div "Add" at bounding box center [895, 691] width 52 height 24
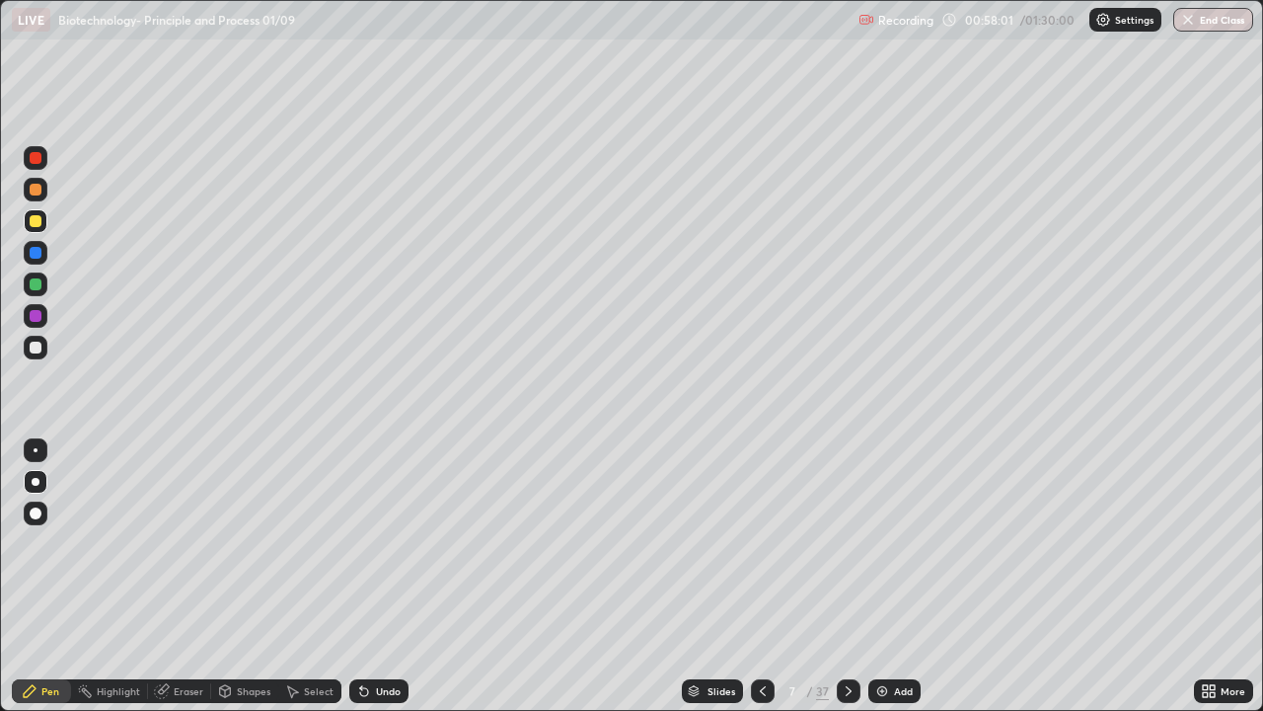
click at [848, 626] on icon at bounding box center [849, 691] width 16 height 16
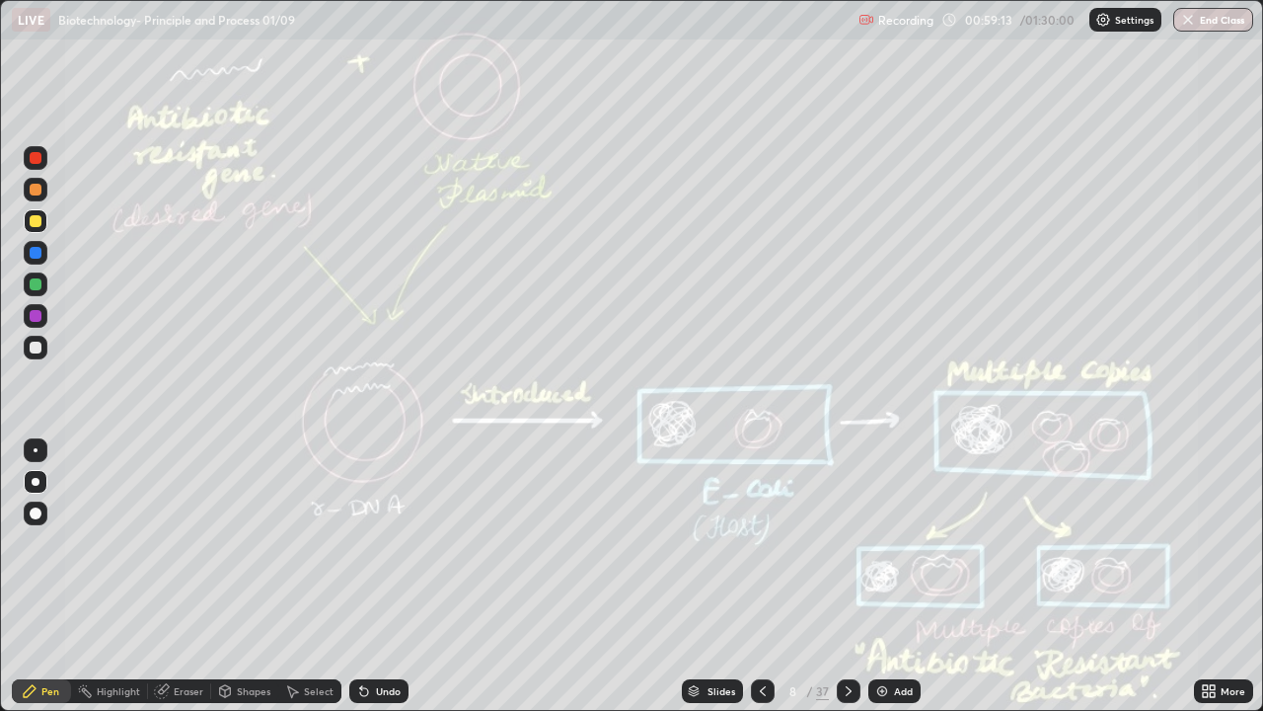
click at [759, 626] on icon at bounding box center [763, 691] width 16 height 16
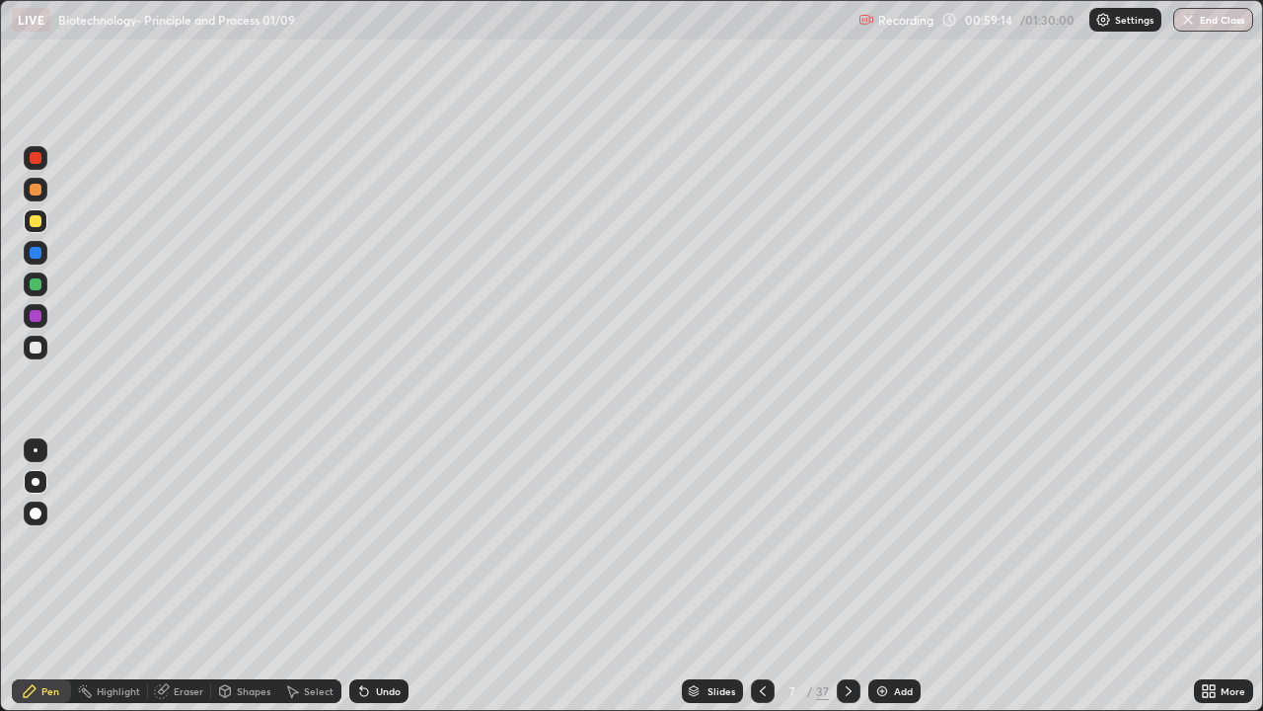
click at [762, 626] on icon at bounding box center [763, 691] width 16 height 16
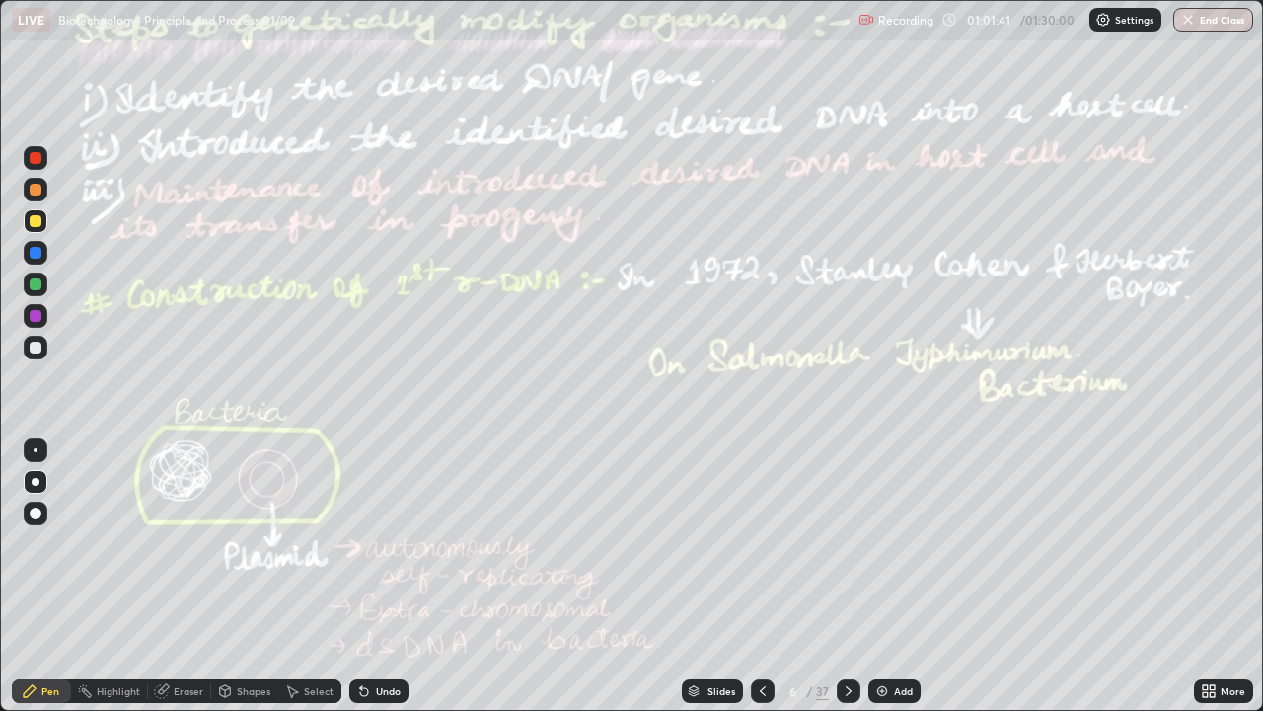
click at [34, 284] on div at bounding box center [36, 284] width 12 height 12
click at [849, 626] on icon at bounding box center [849, 691] width 6 height 10
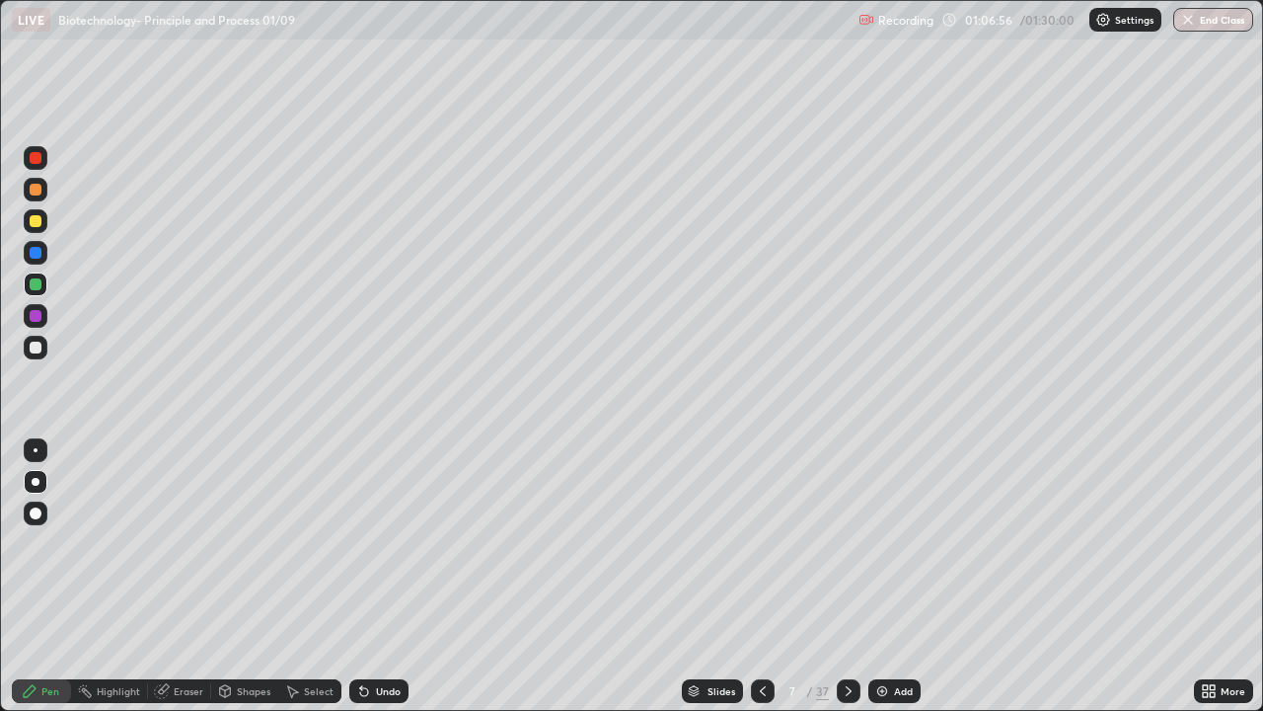
click at [851, 626] on div at bounding box center [849, 691] width 24 height 24
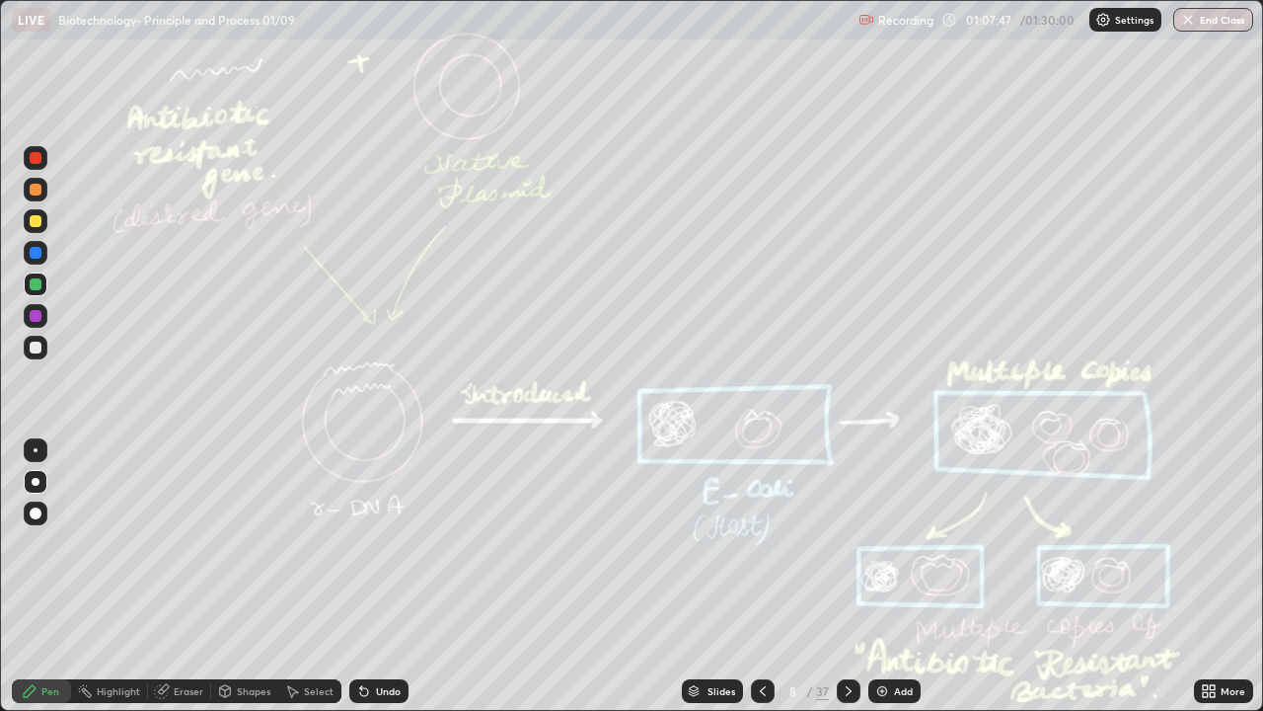
click at [846, 626] on icon at bounding box center [849, 691] width 16 height 16
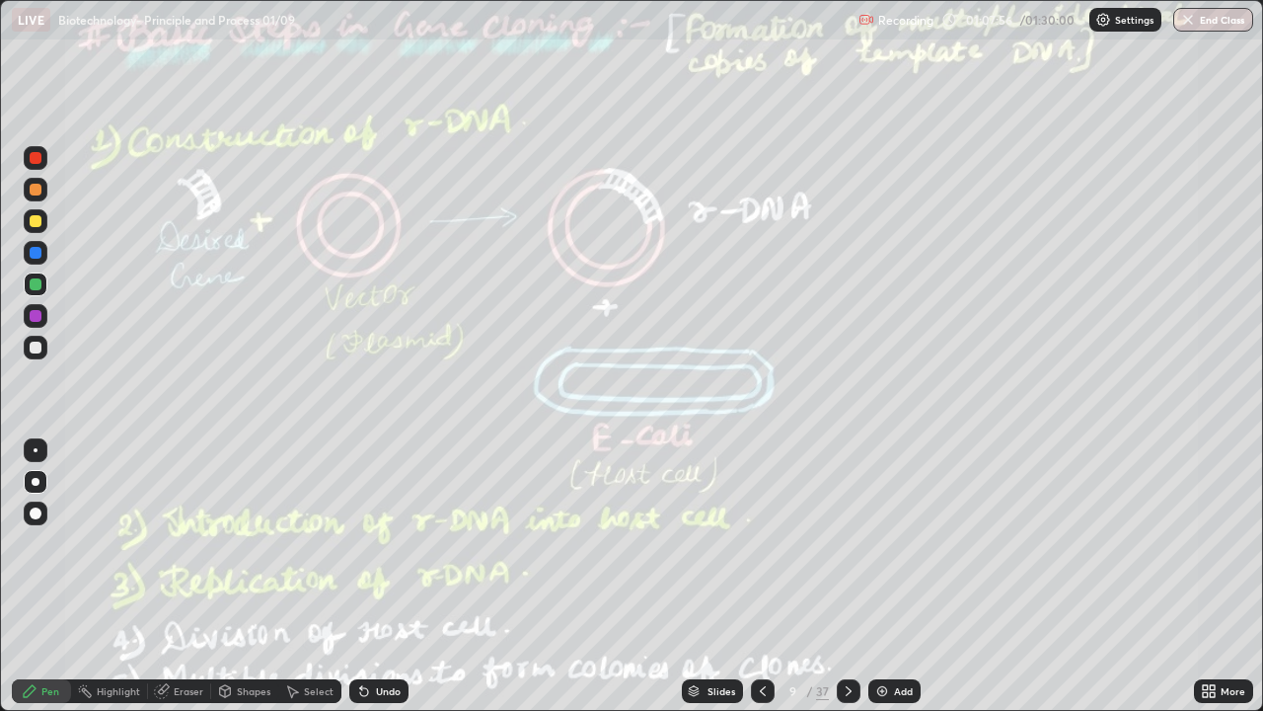
click at [841, 626] on icon at bounding box center [849, 691] width 16 height 16
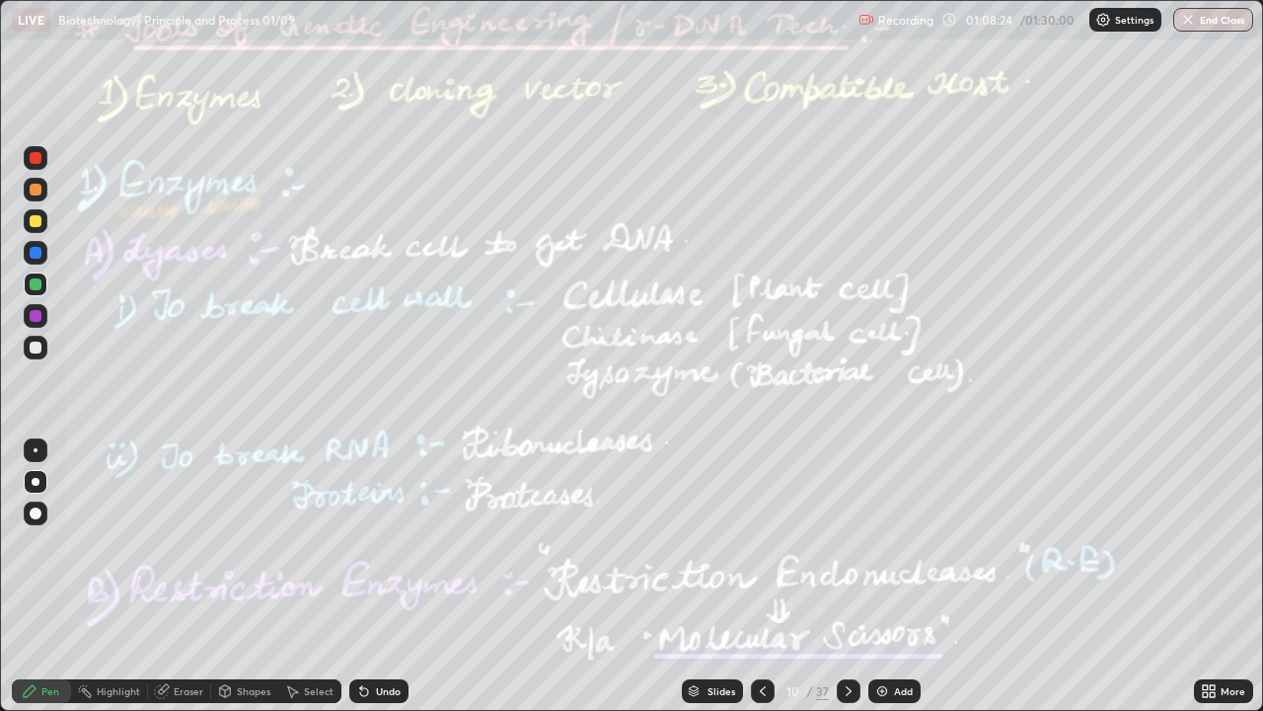
click at [112, 626] on div "Highlight" at bounding box center [118, 691] width 43 height 10
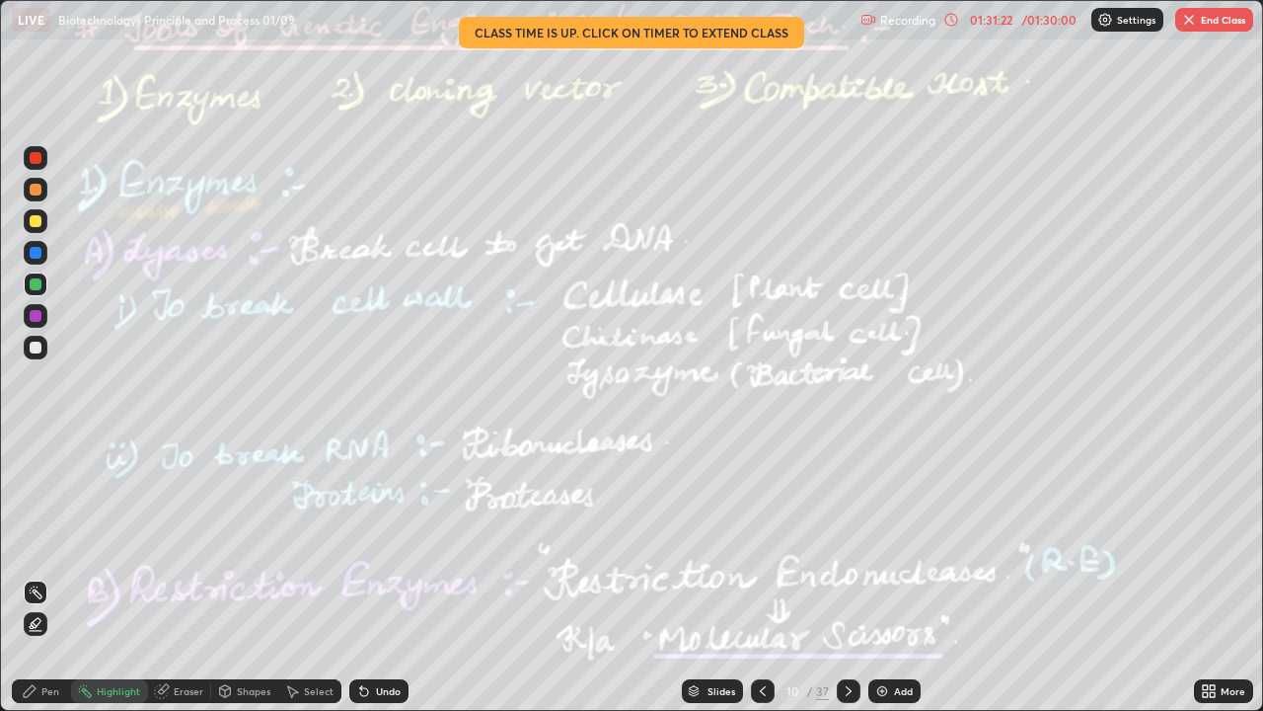
click at [1196, 25] on img "button" at bounding box center [1189, 20] width 16 height 16
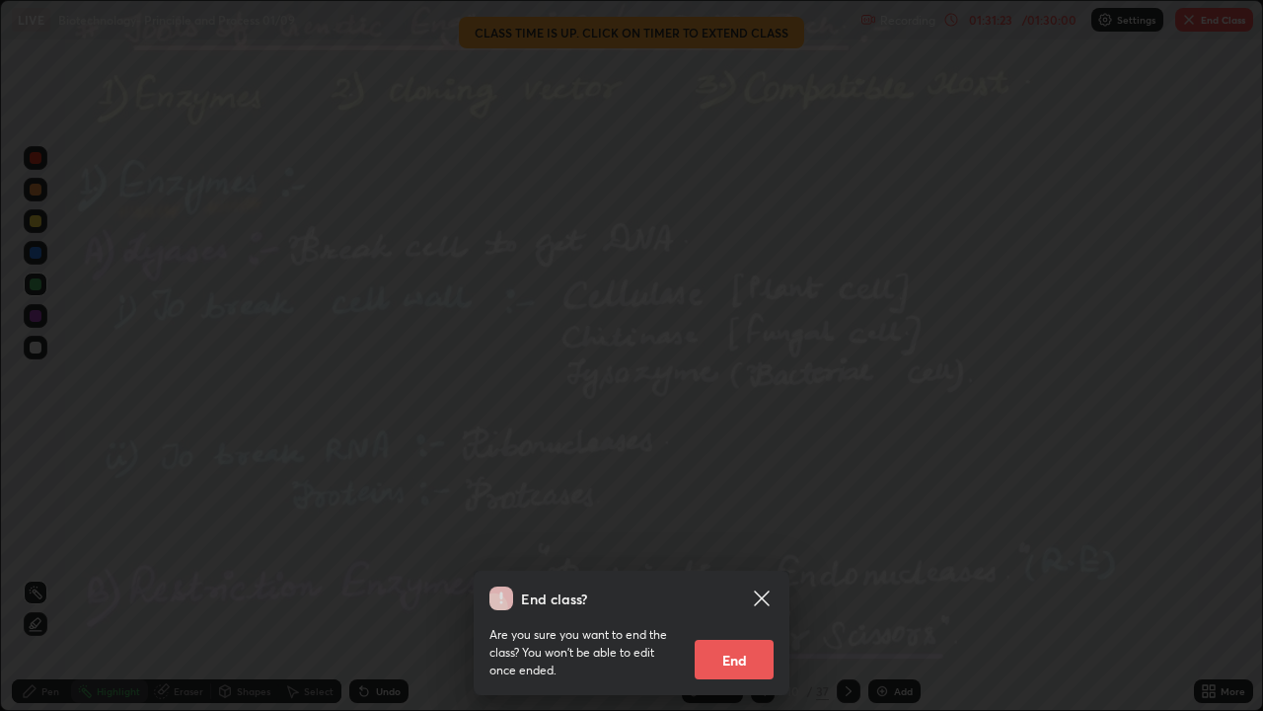
click at [746, 626] on button "End" at bounding box center [734, 658] width 79 height 39
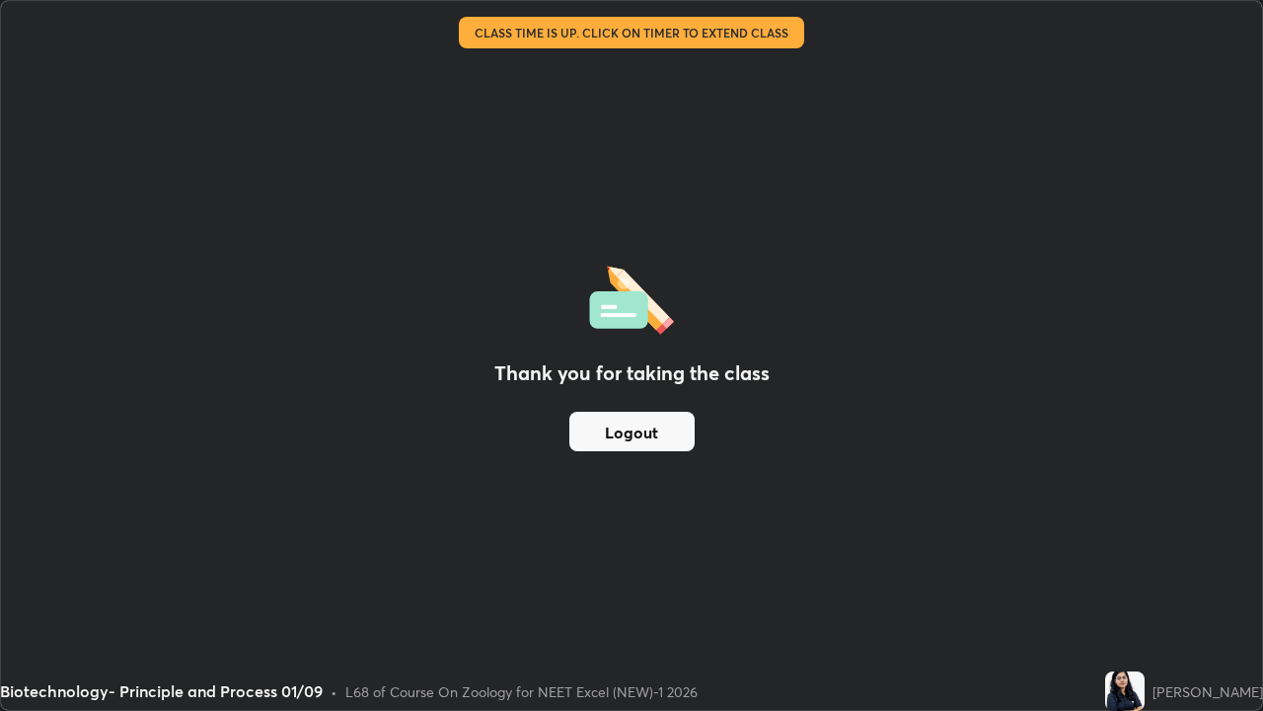
click at [634, 437] on button "Logout" at bounding box center [631, 431] width 125 height 39
